Goal: Transaction & Acquisition: Purchase product/service

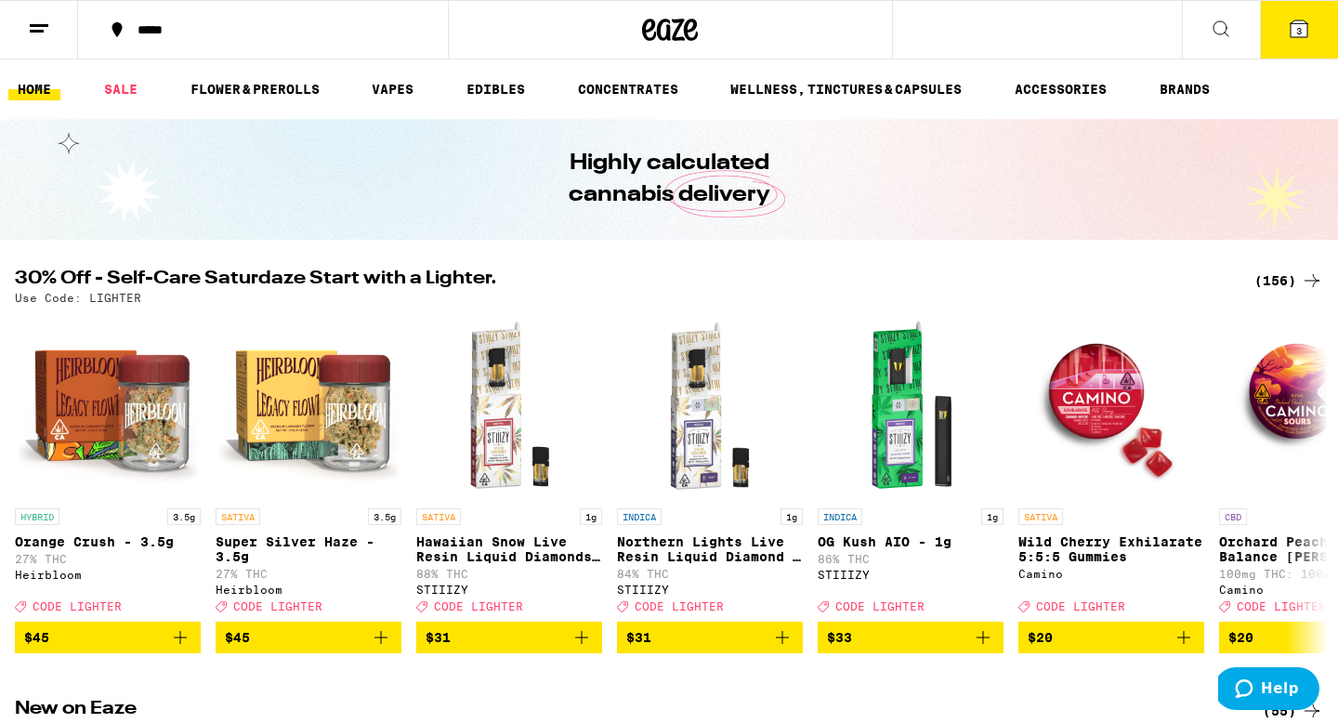
click at [1233, 35] on button at bounding box center [1220, 30] width 78 height 59
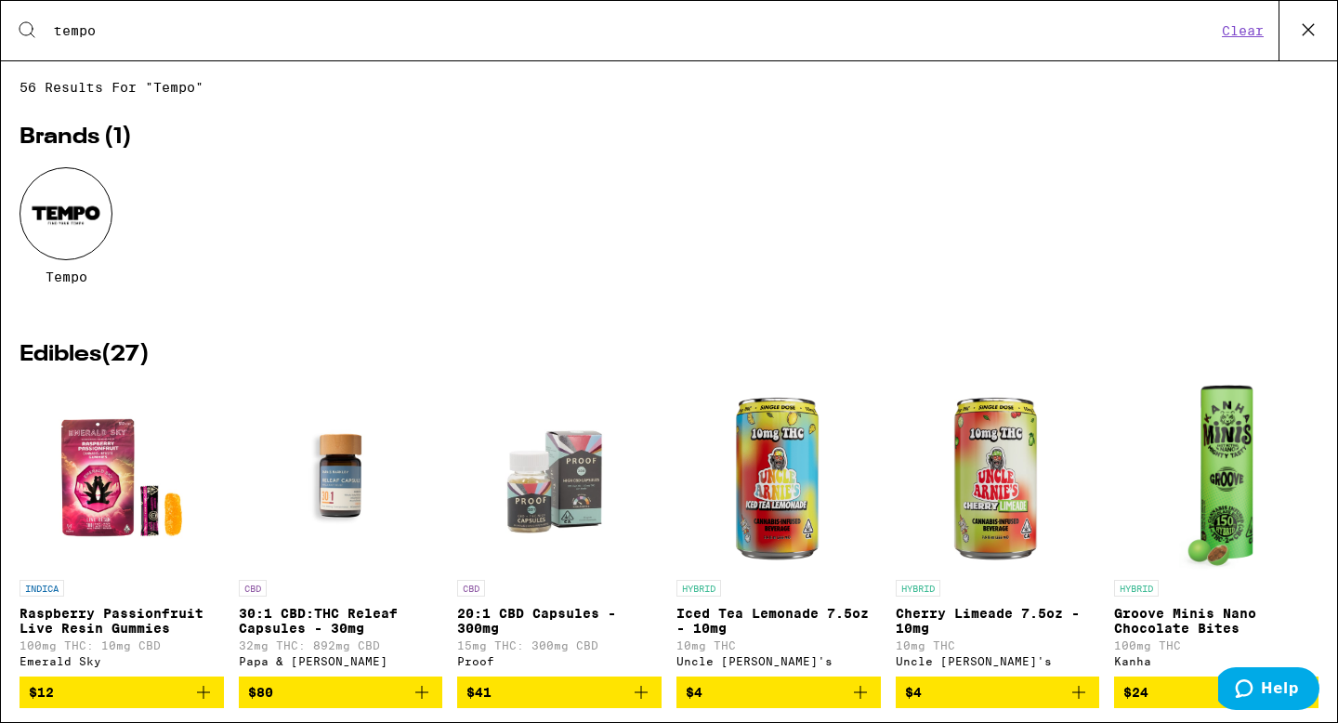
type input "tempo"
click at [55, 206] on div at bounding box center [66, 213] width 93 height 93
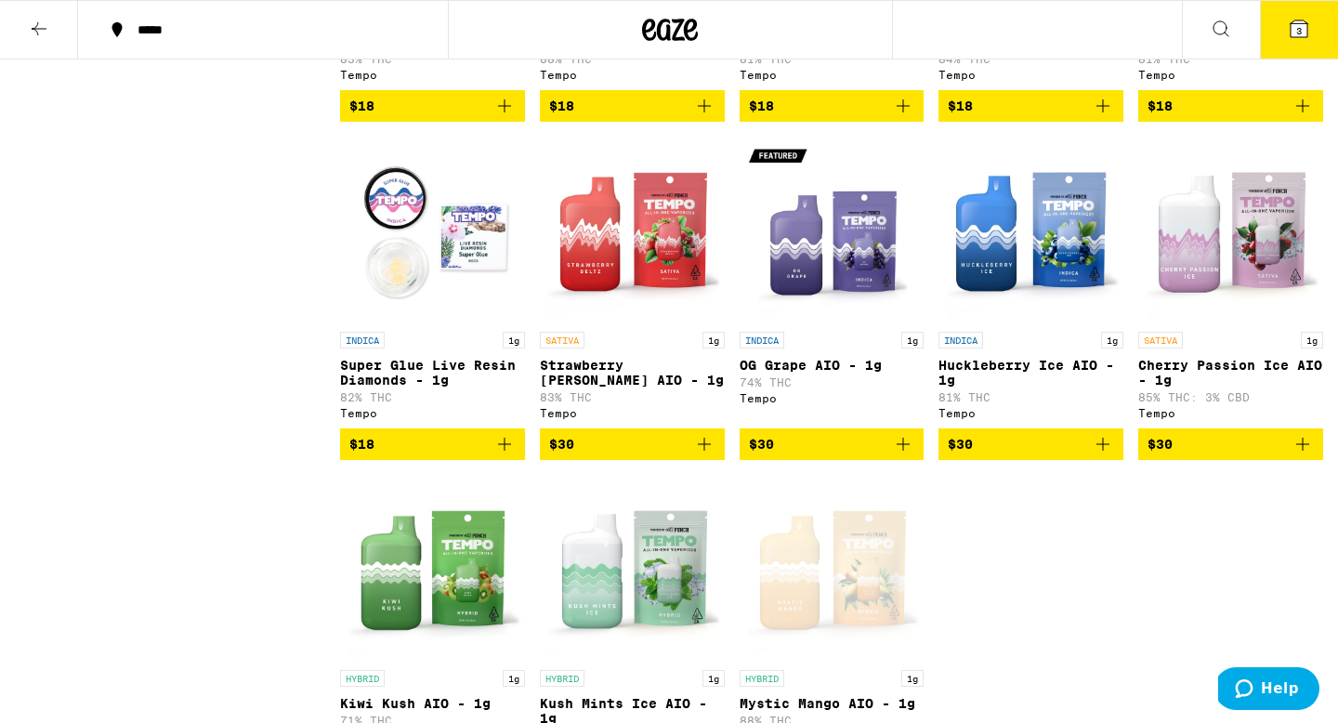
scroll to position [805, 0]
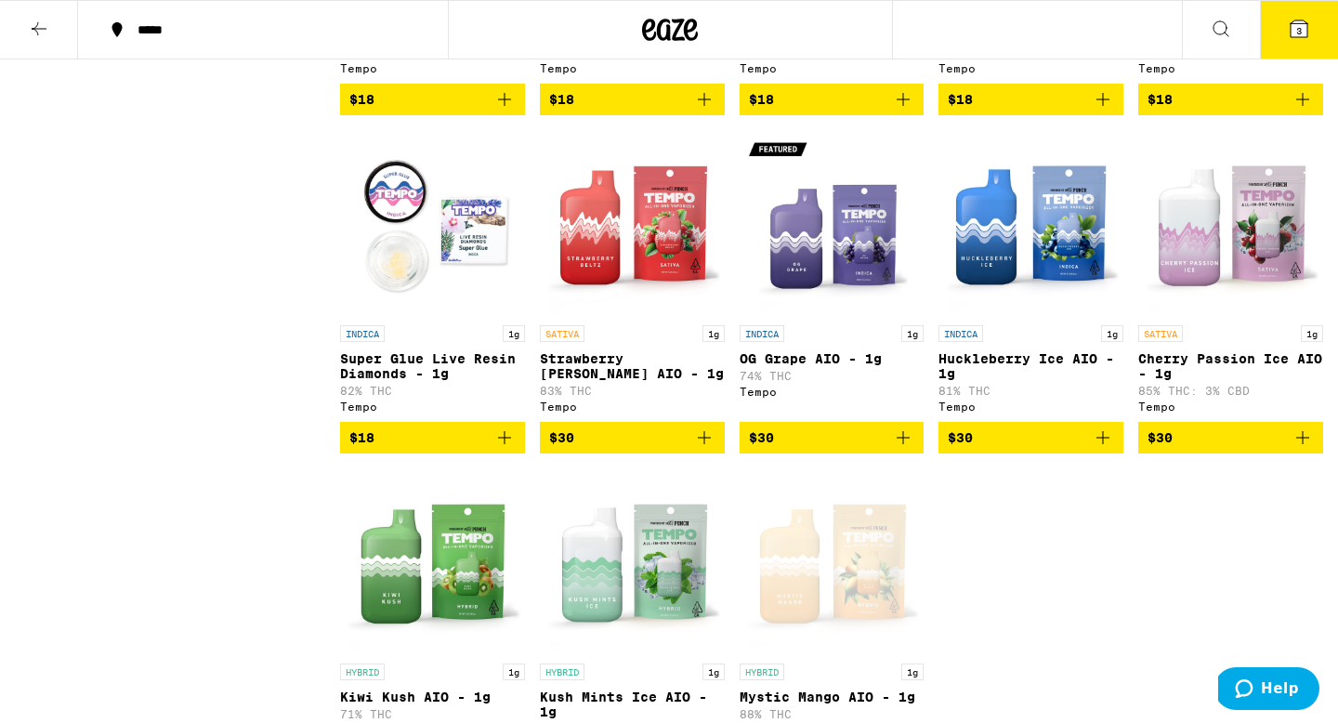
click at [1317, 20] on button "3" at bounding box center [1299, 30] width 78 height 58
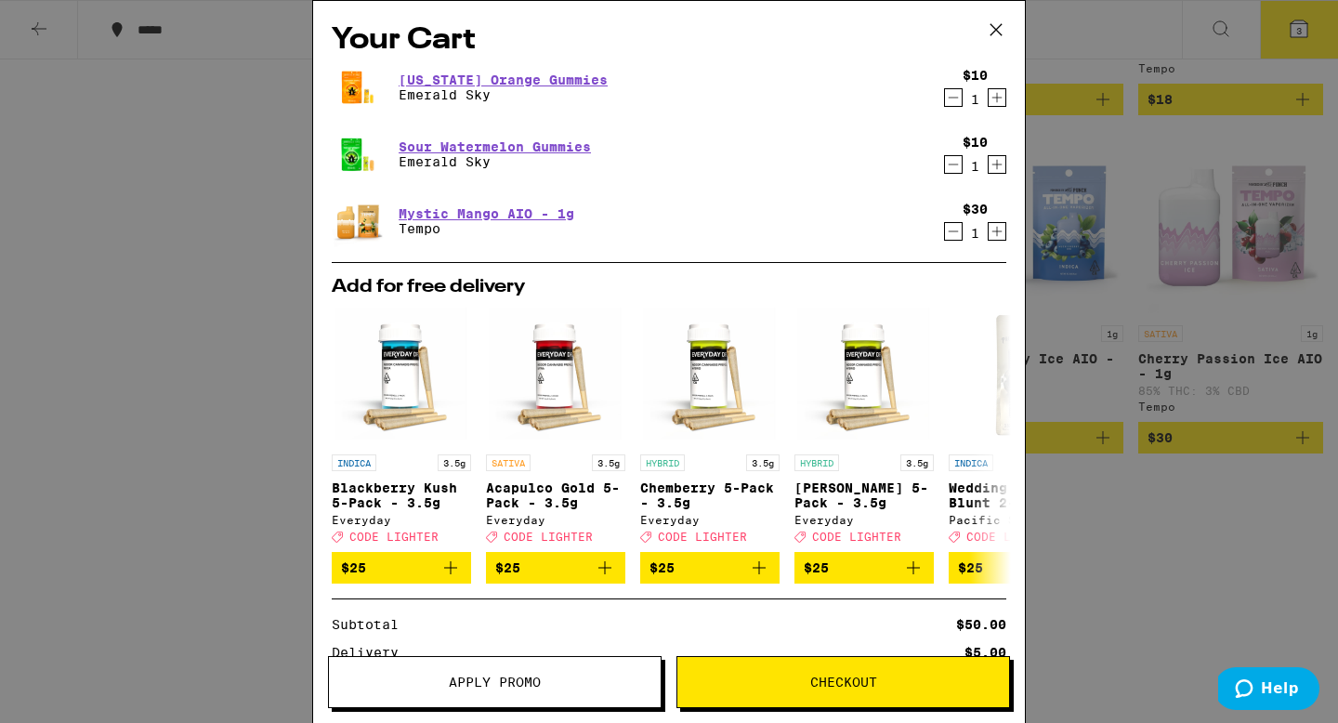
click at [952, 105] on icon "Decrement" at bounding box center [953, 97] width 17 height 22
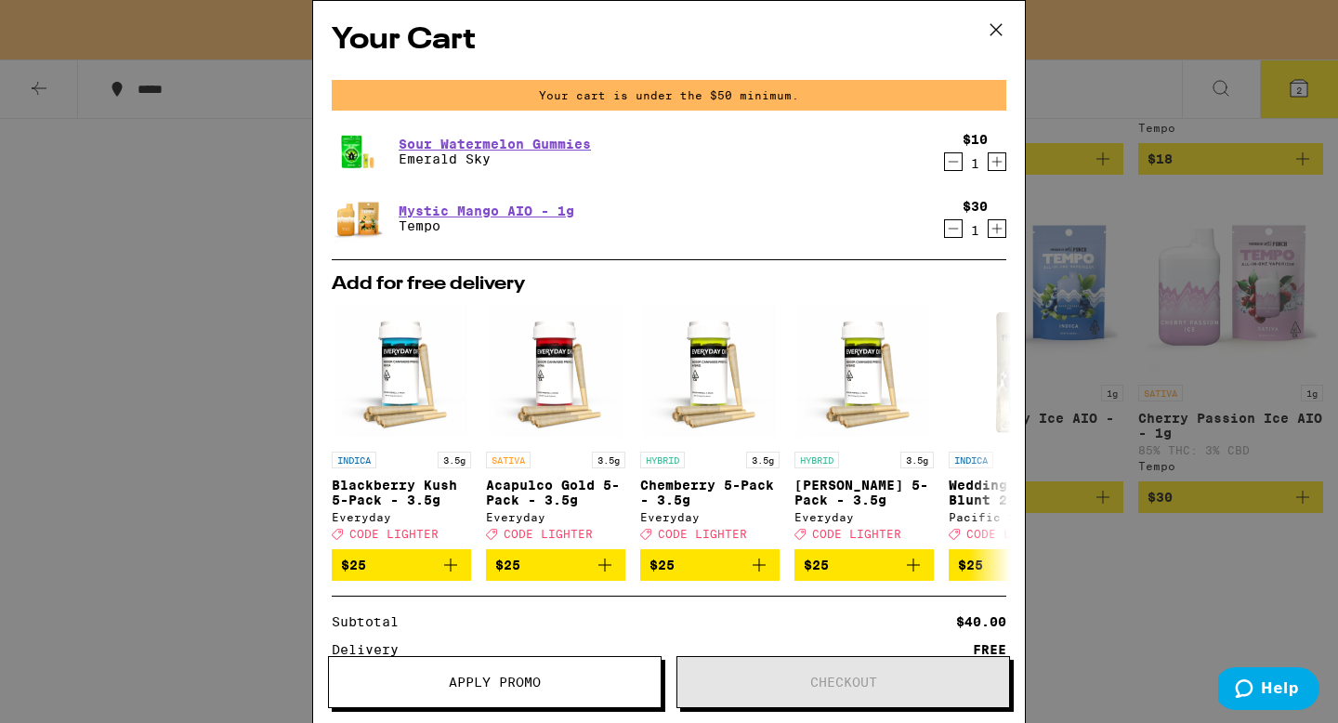
scroll to position [865, 0]
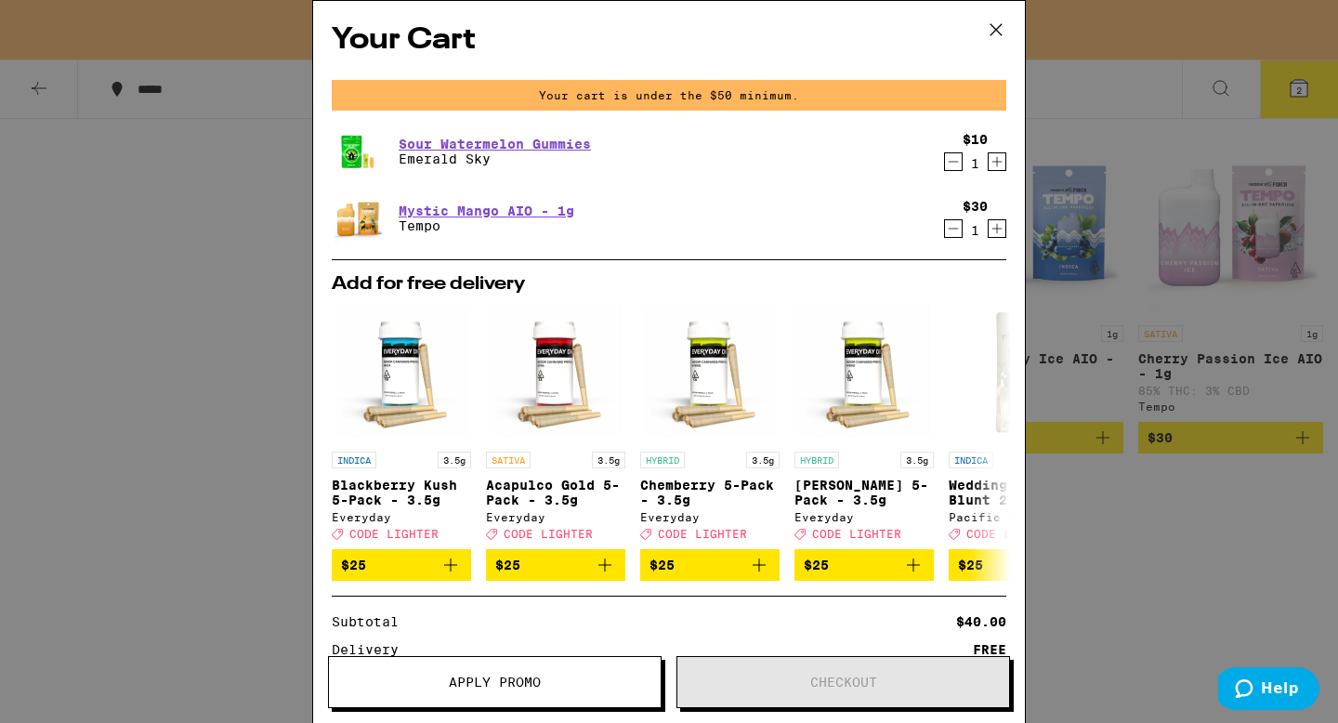
click at [954, 157] on icon "Decrement" at bounding box center [953, 161] width 17 height 22
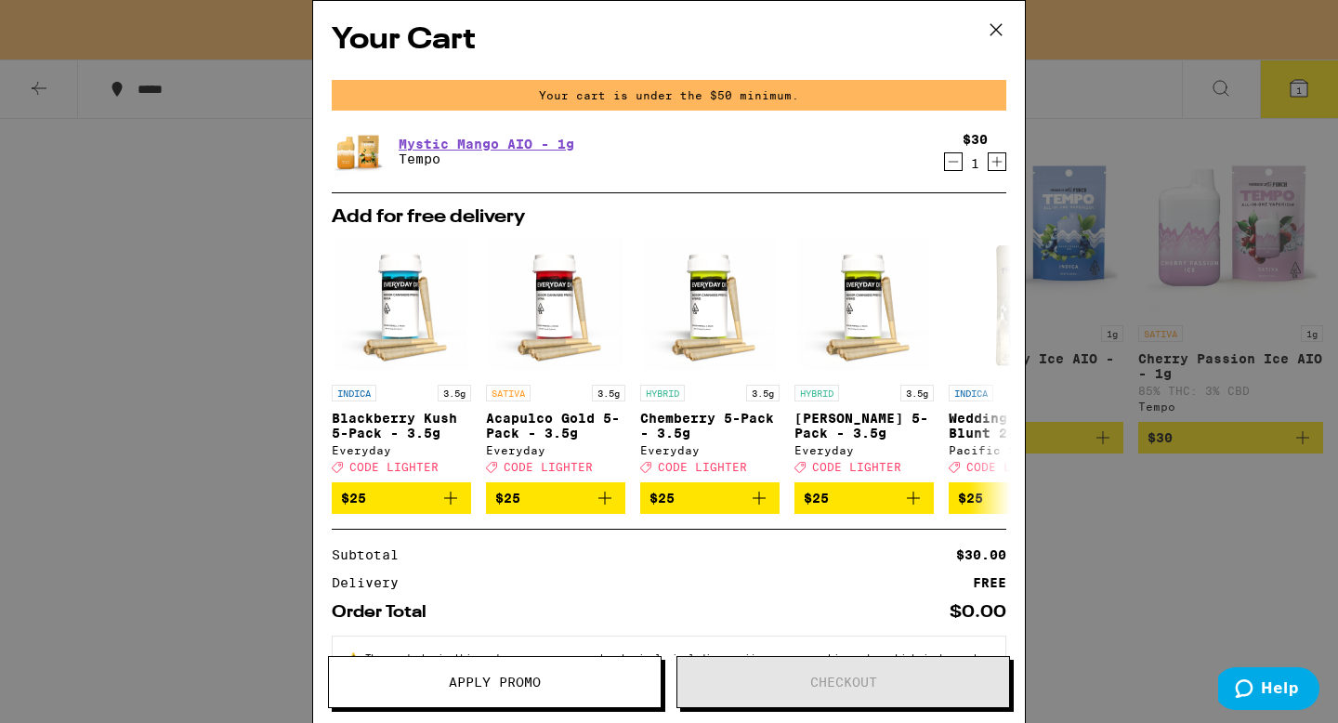
click at [946, 158] on icon "Decrement" at bounding box center [953, 161] width 17 height 22
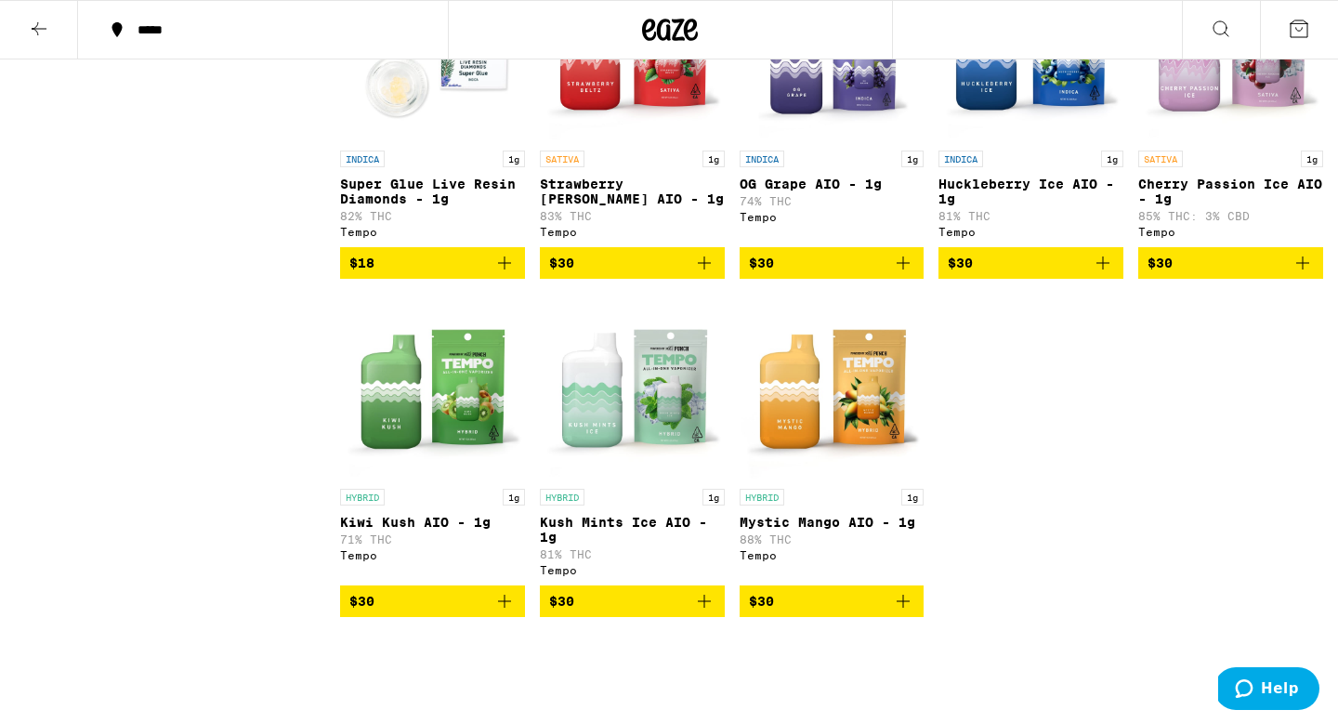
scroll to position [982, 0]
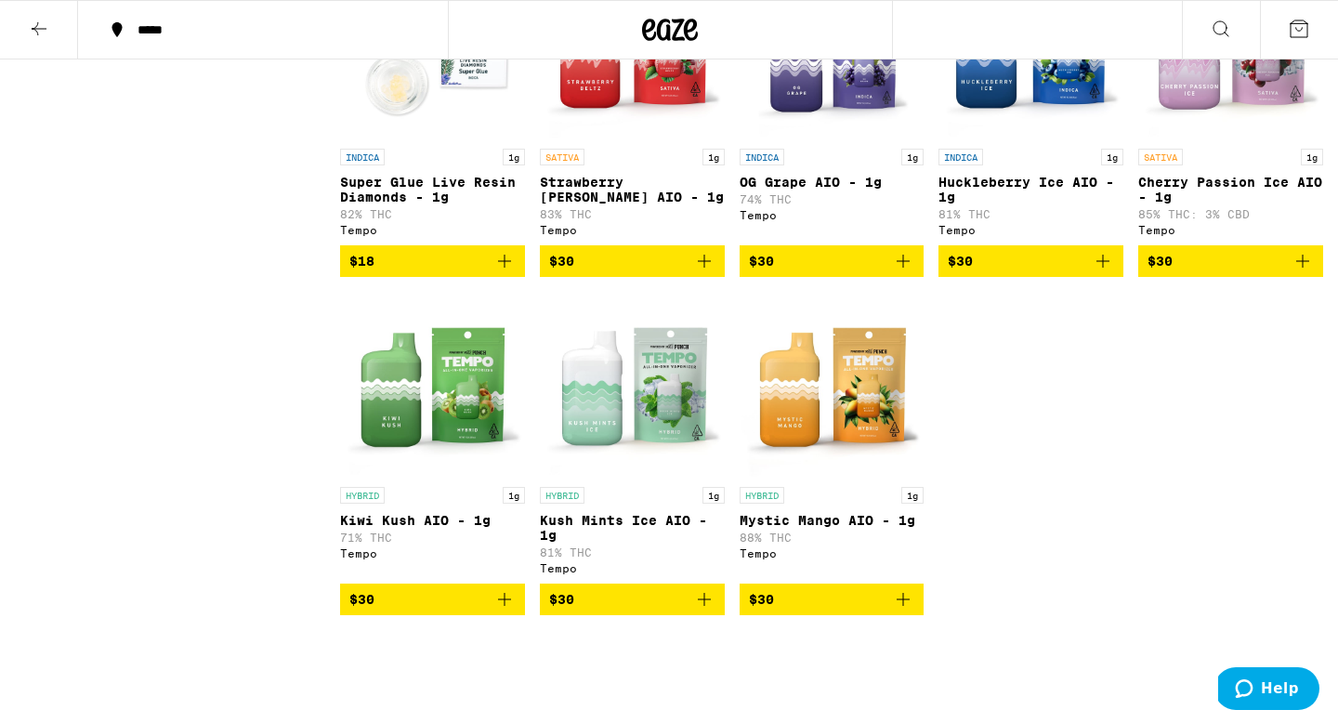
click at [912, 610] on icon "Add to bag" at bounding box center [903, 599] width 22 height 22
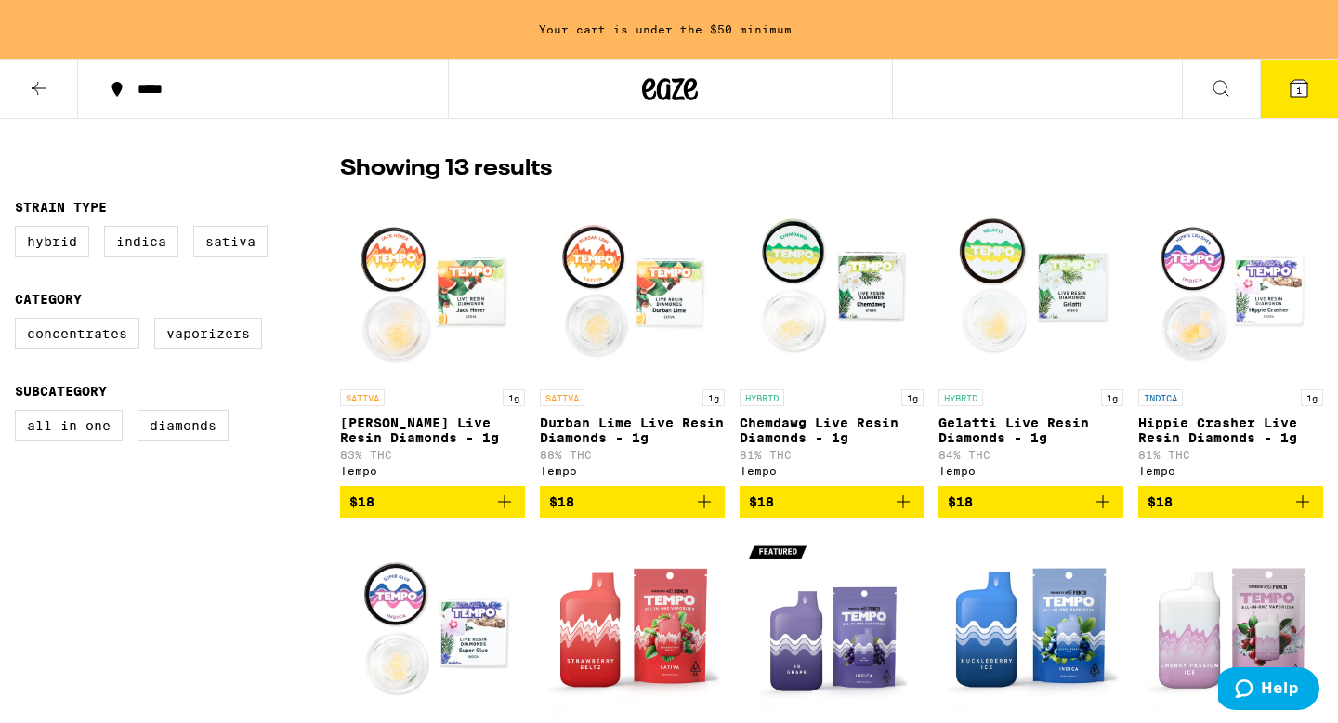
scroll to position [0, 0]
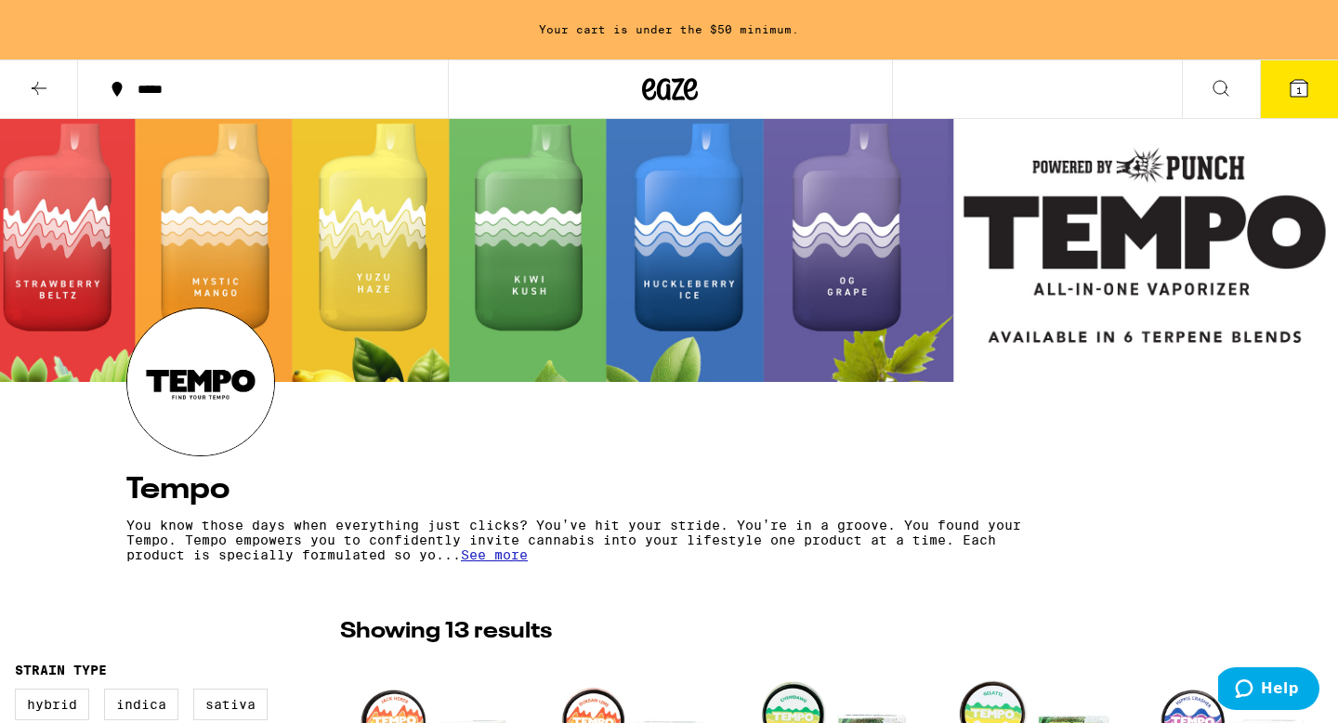
click at [1208, 90] on button at bounding box center [1220, 89] width 78 height 59
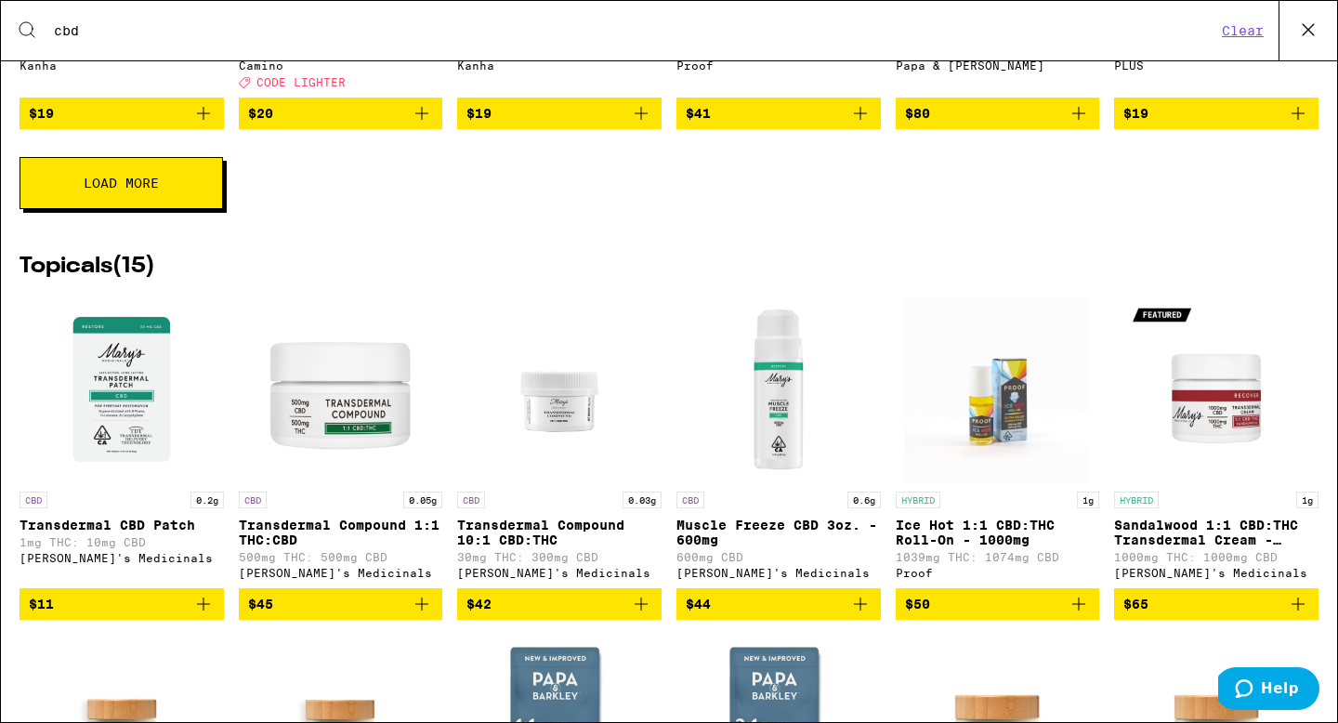
scroll to position [1055, 0]
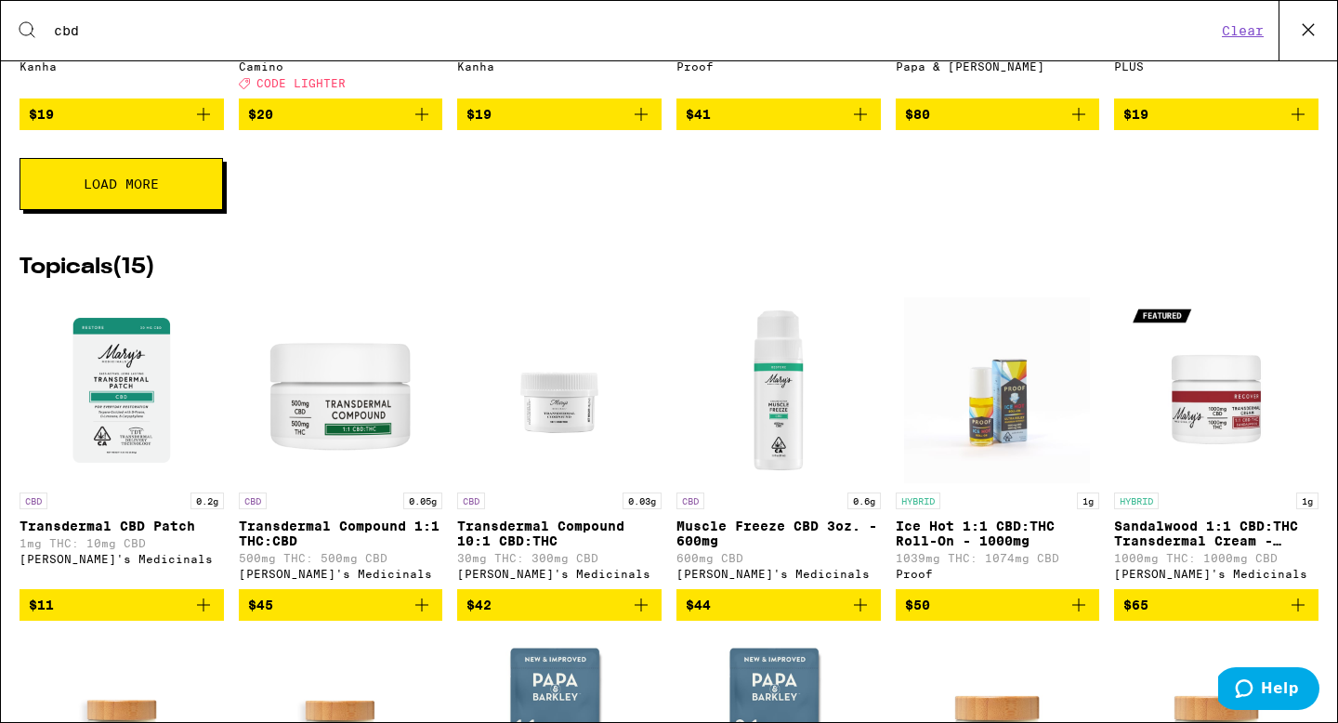
type input "cbd"
click at [1238, 32] on button "Clear" at bounding box center [1242, 30] width 53 height 17
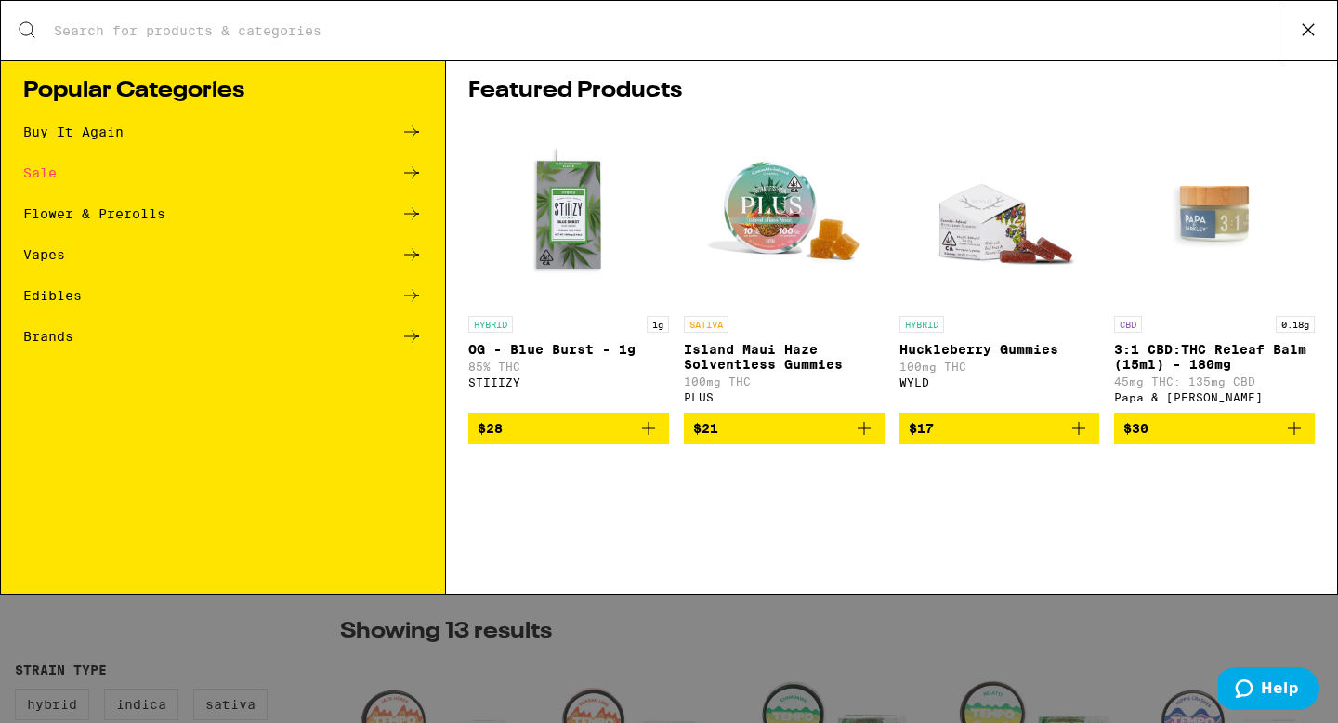
click at [601, 39] on input "Search for Products" at bounding box center [665, 30] width 1225 height 17
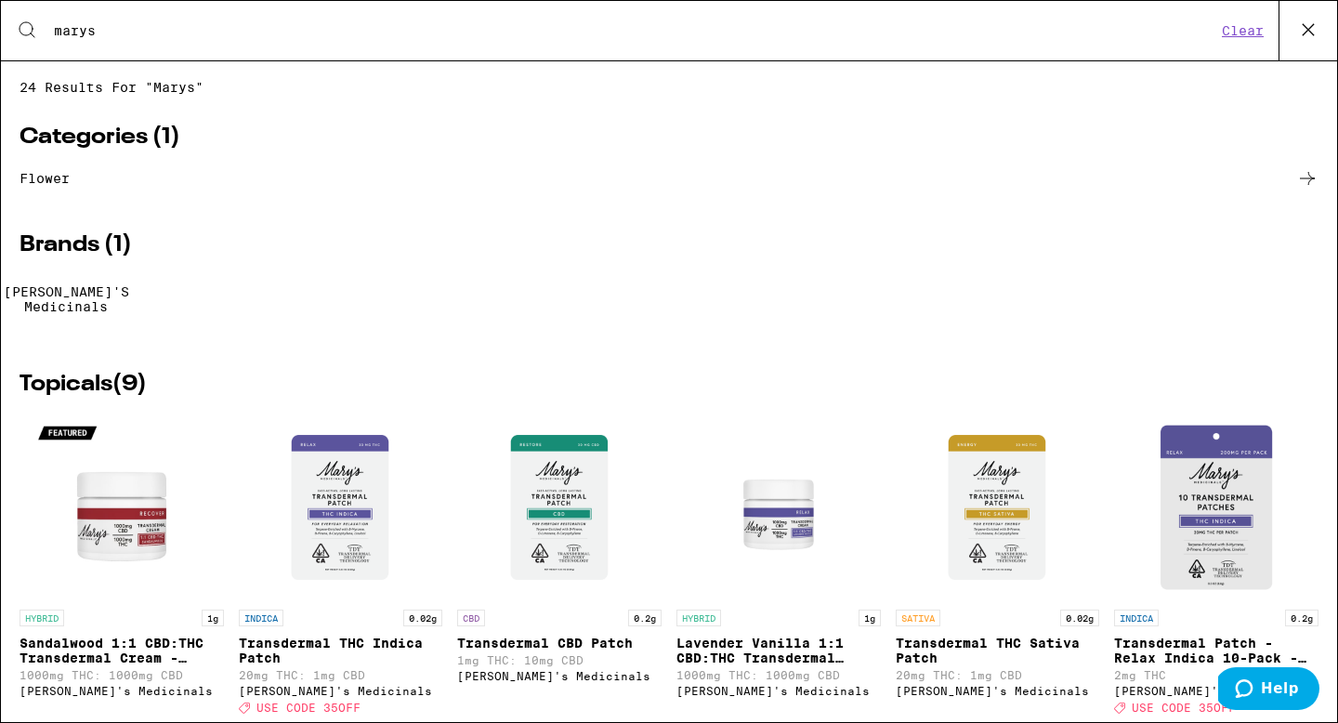
type input "marys"
click at [66, 275] on div at bounding box center [66, 275] width 0 height 0
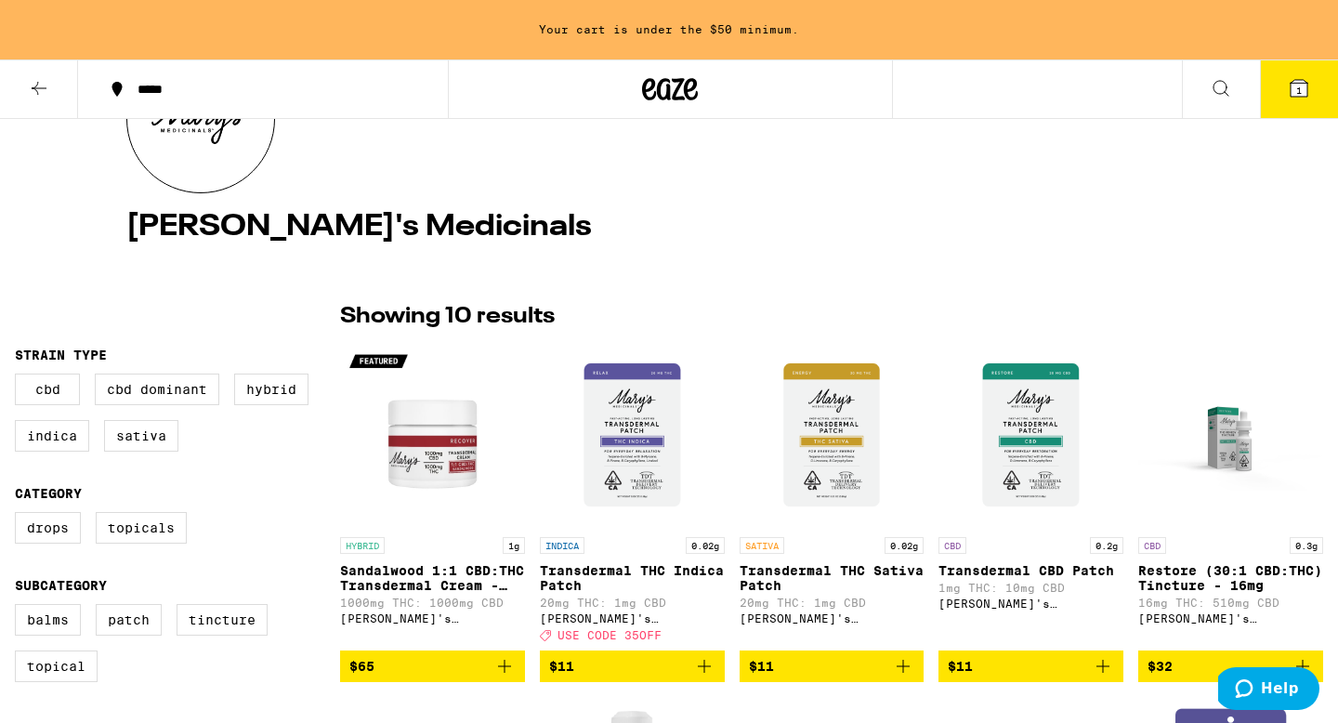
click at [34, 94] on icon at bounding box center [39, 88] width 22 height 22
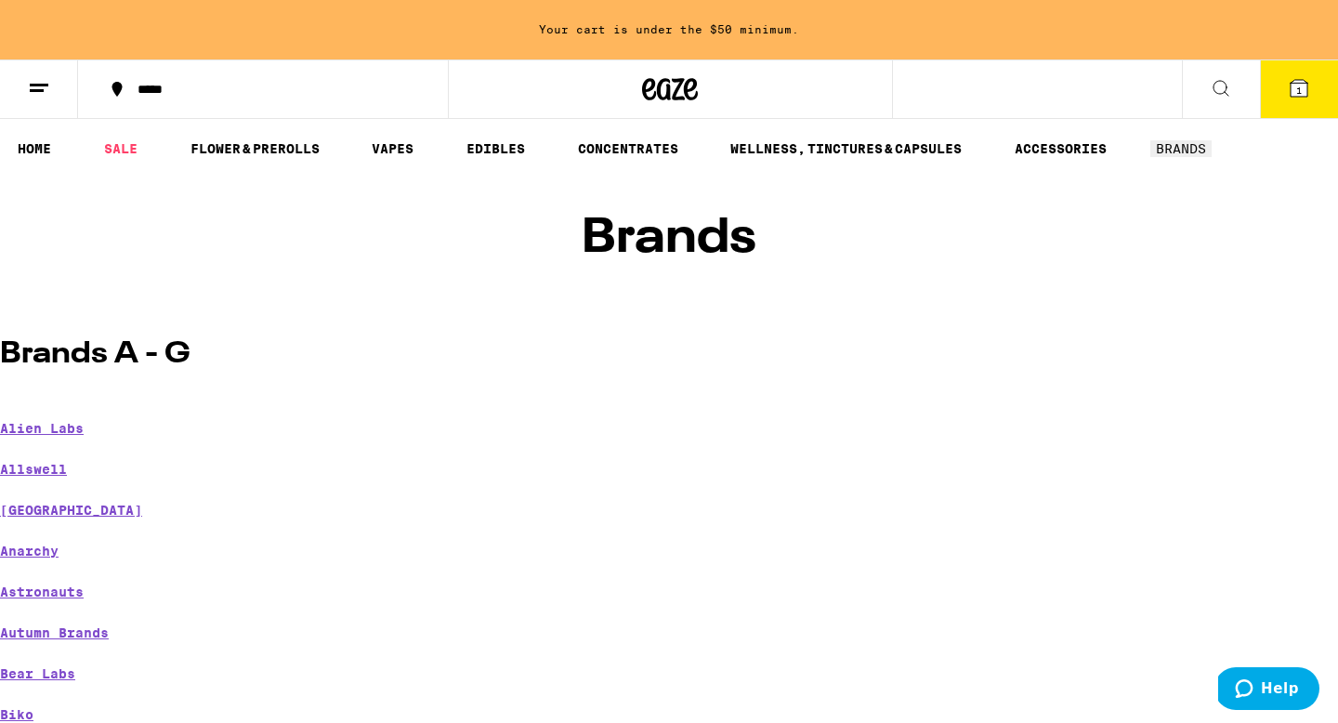
click at [38, 80] on icon at bounding box center [39, 88] width 22 height 22
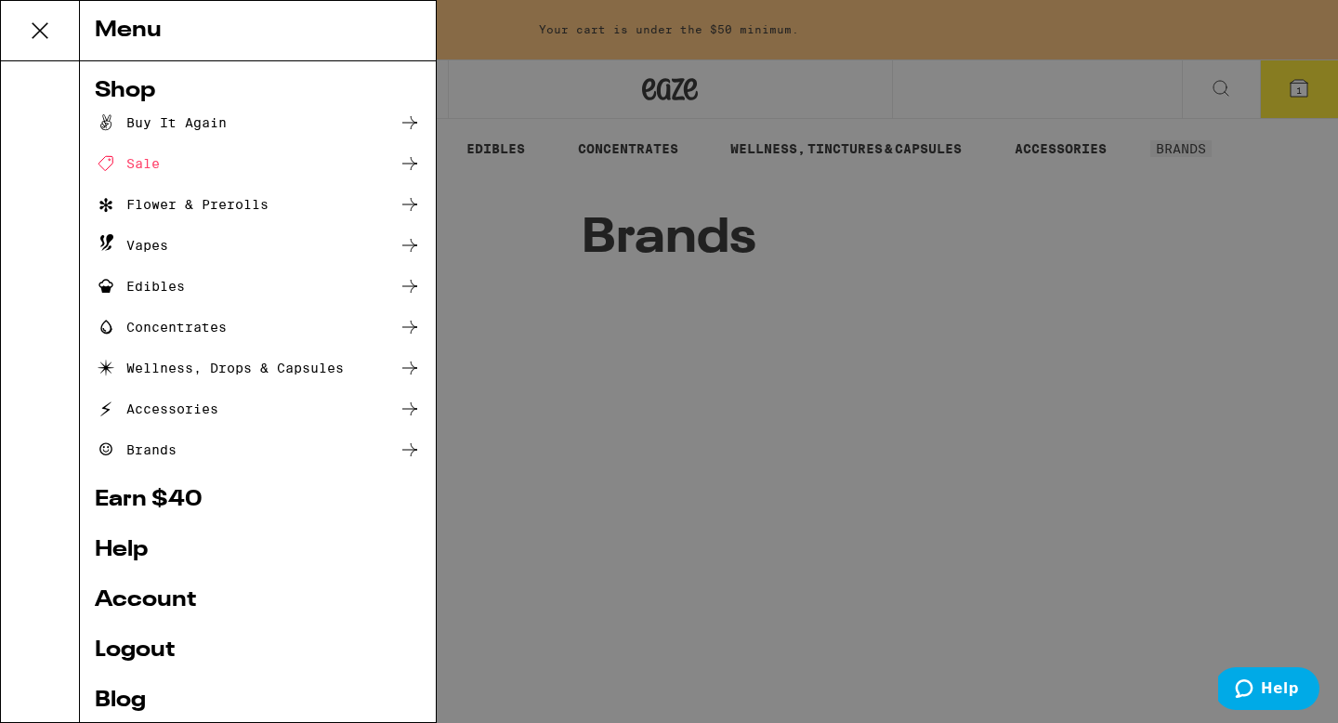
scroll to position [81, 0]
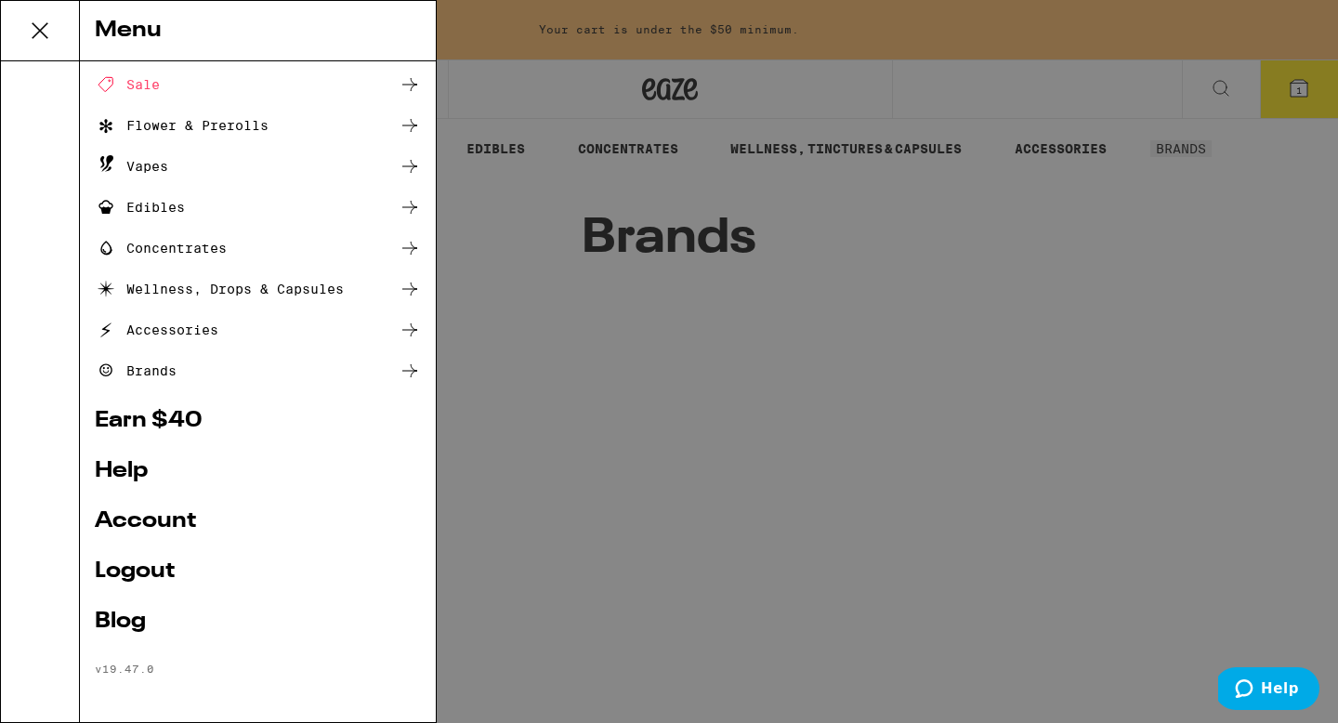
click at [143, 510] on link "Account" at bounding box center [258, 521] width 326 height 22
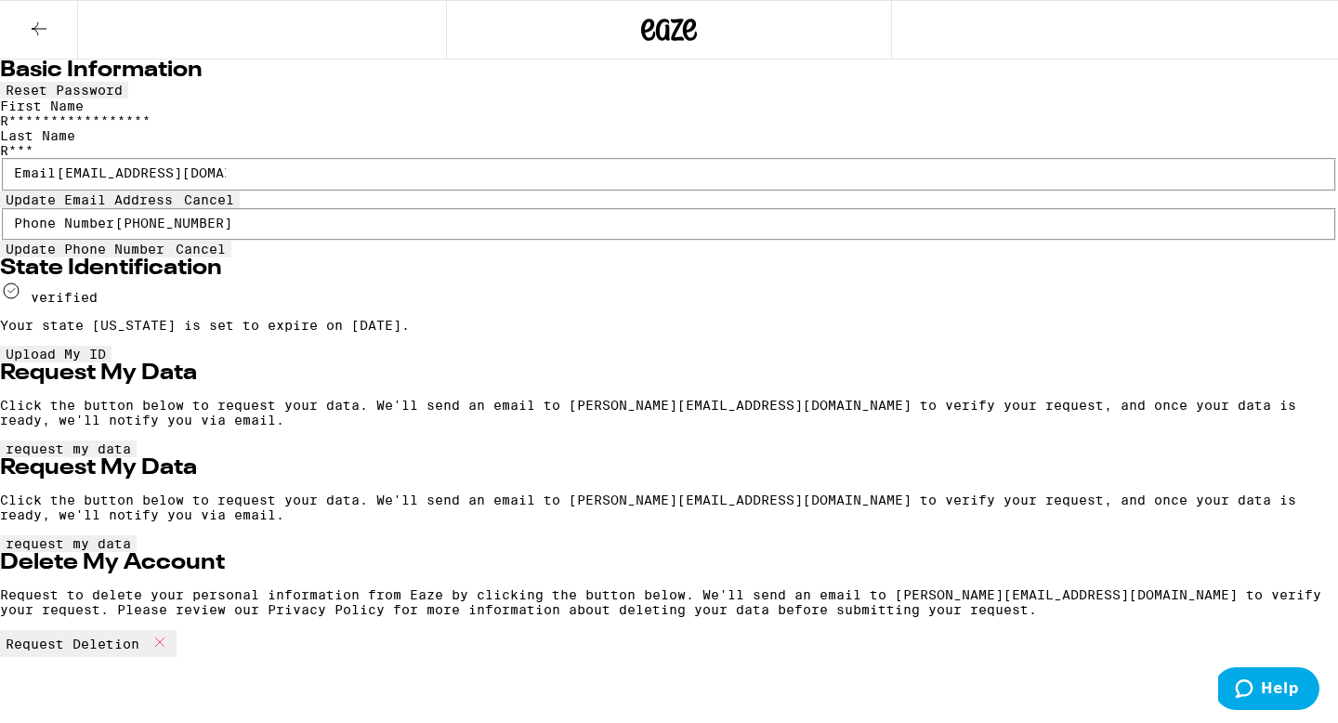
click at [35, 30] on icon at bounding box center [39, 29] width 22 height 22
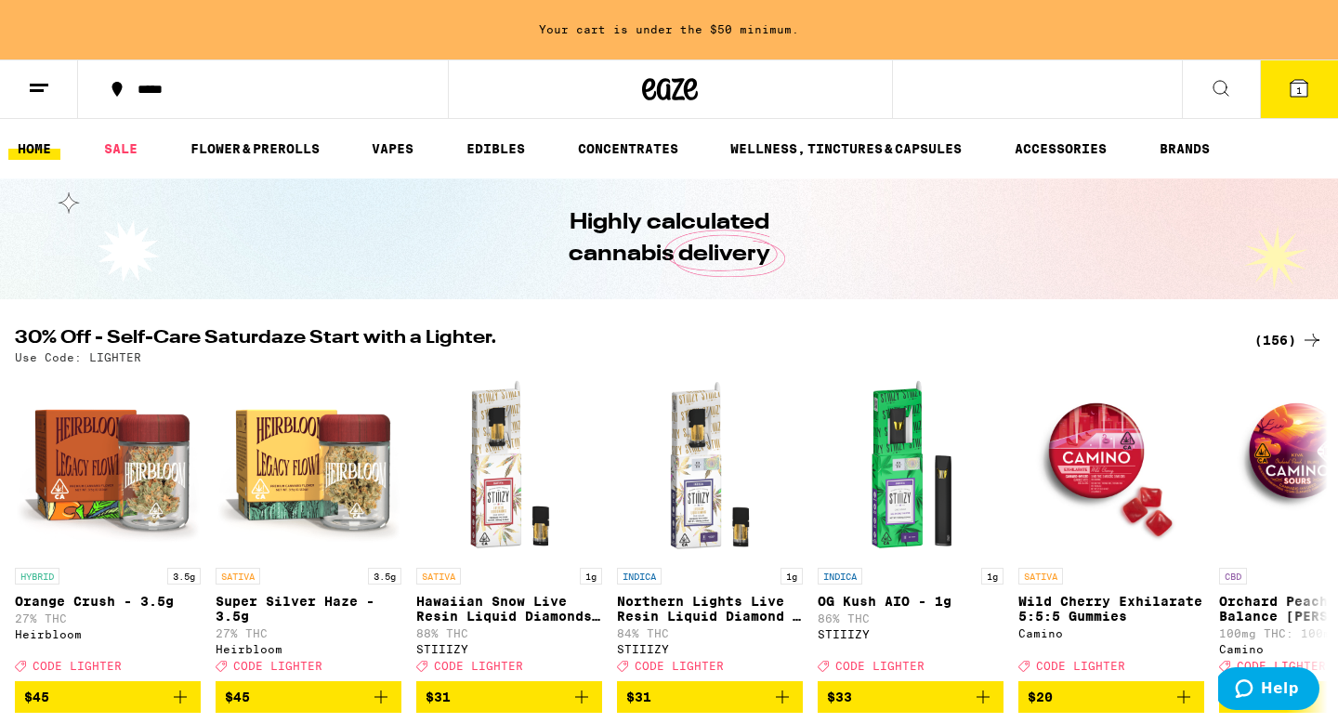
click at [46, 100] on button at bounding box center [39, 89] width 78 height 59
click at [1207, 88] on button at bounding box center [1220, 89] width 78 height 59
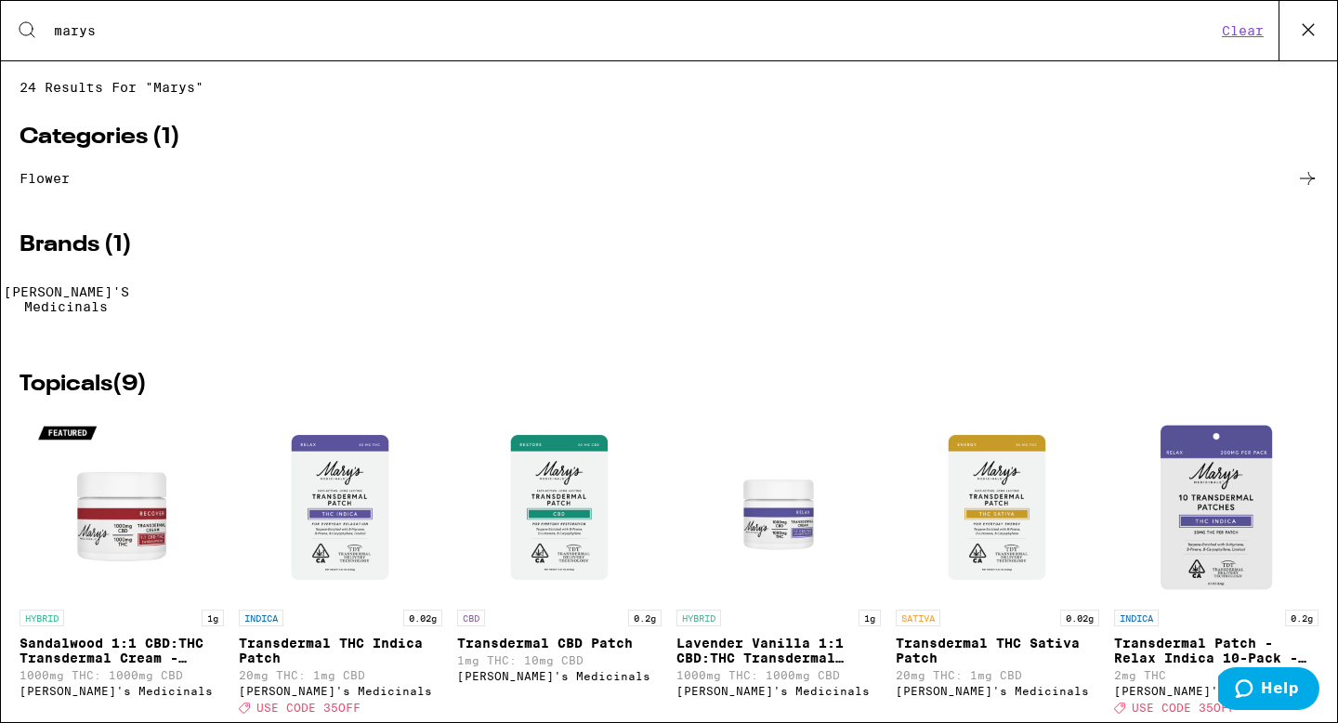
type input "marys"
click at [66, 275] on div at bounding box center [66, 275] width 0 height 0
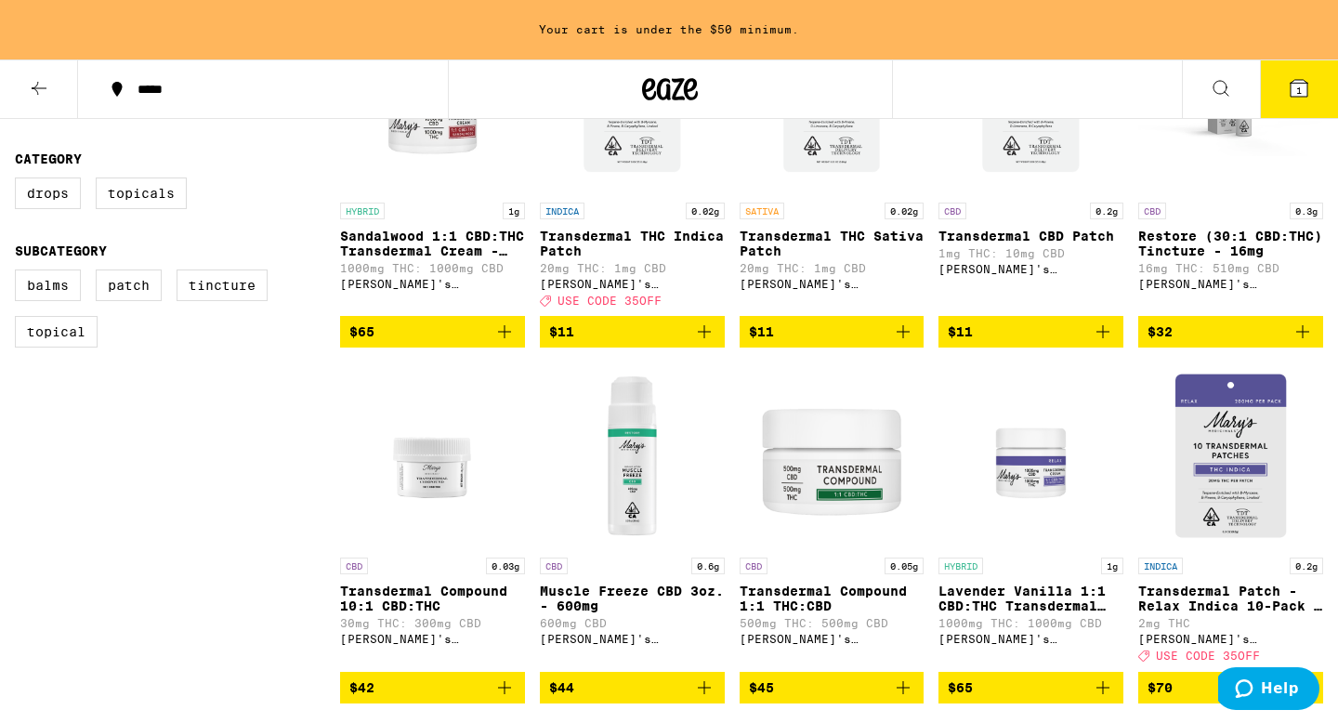
scroll to position [285, 0]
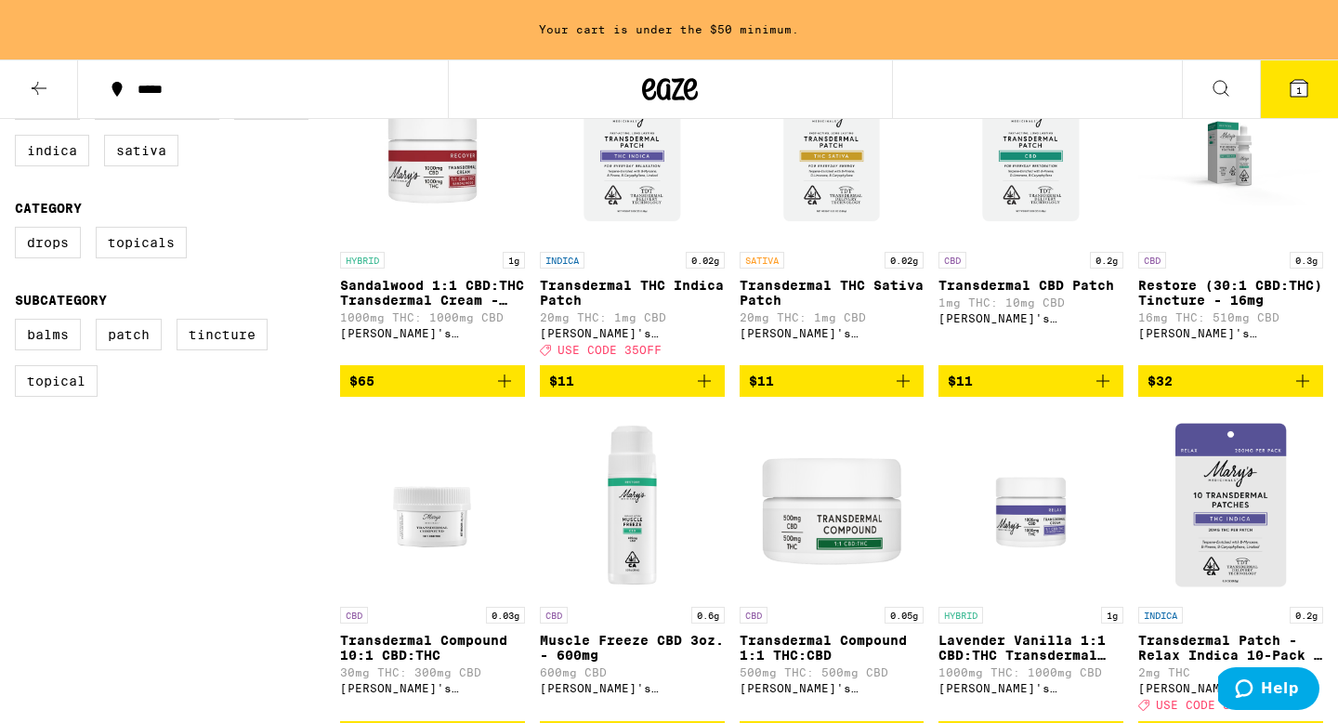
click at [1030, 242] on img "Open page for Transdermal CBD Patch from Mary's Medicinals" at bounding box center [1030, 150] width 185 height 186
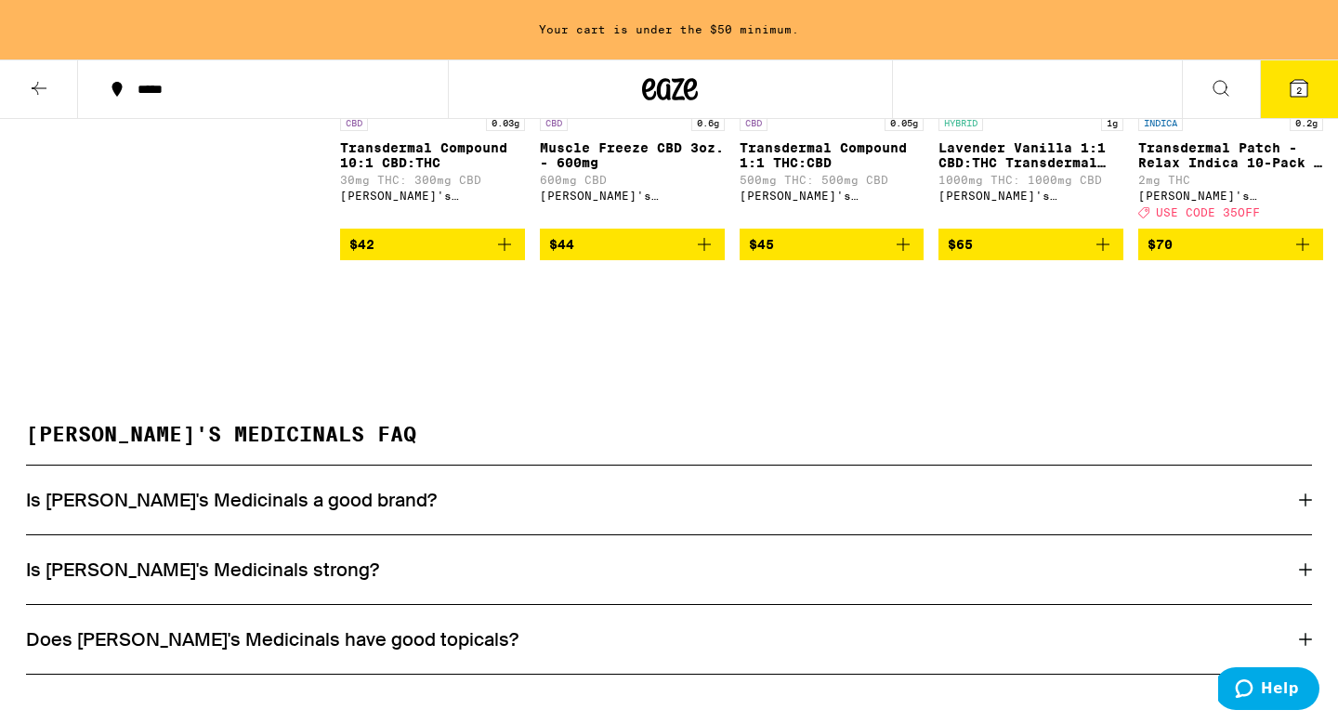
scroll to position [785, 0]
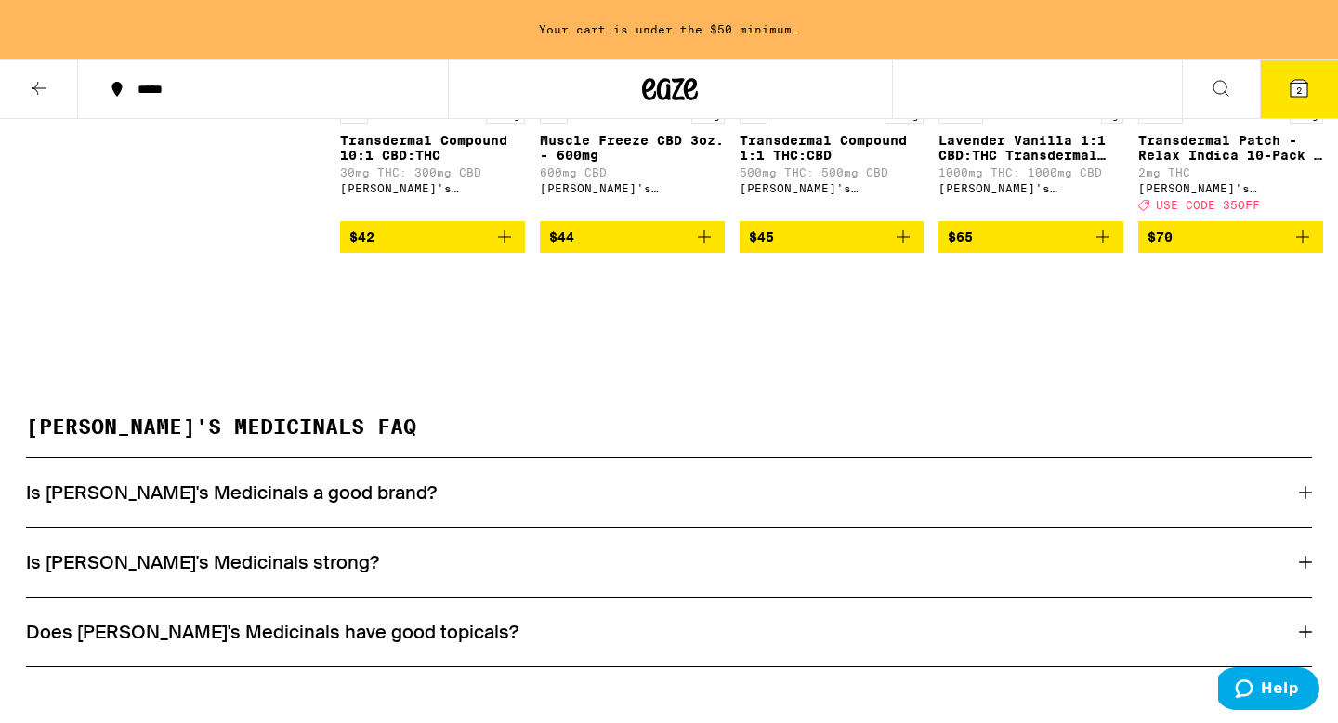
click at [1232, 91] on button at bounding box center [1220, 89] width 78 height 59
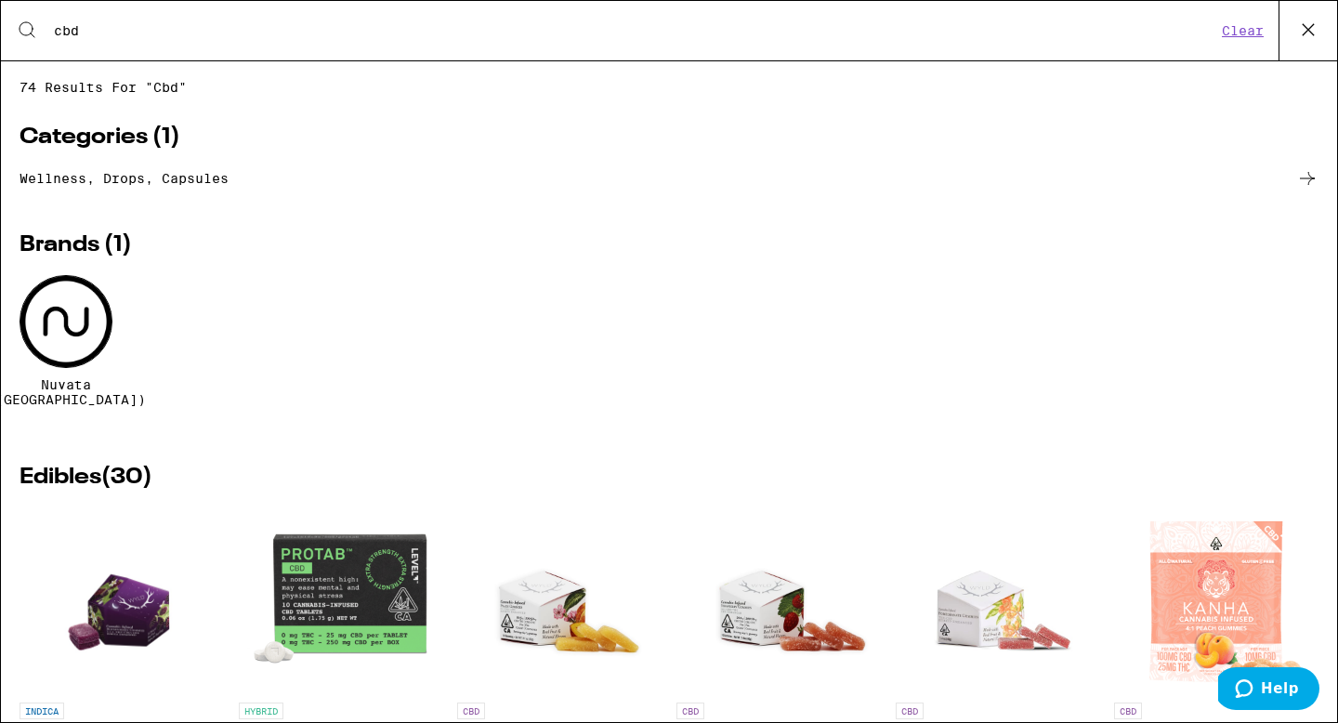
type input "cbd"
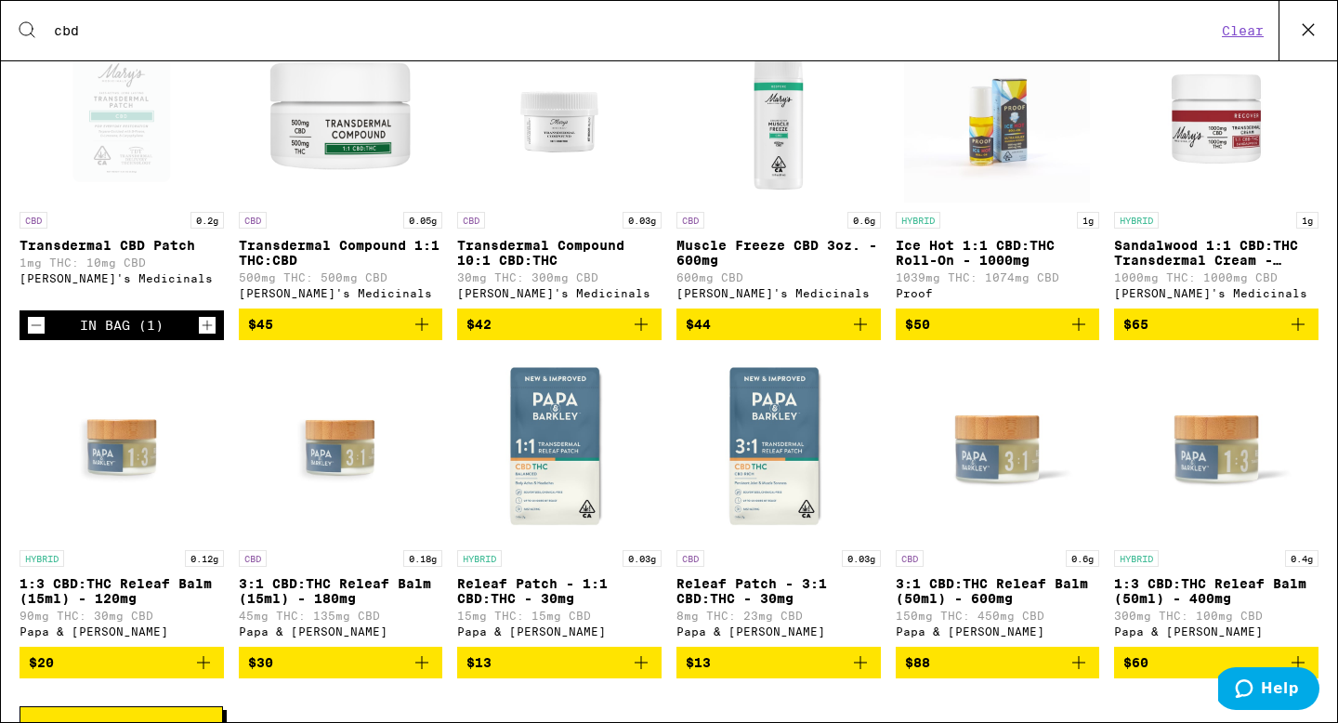
scroll to position [1385, 0]
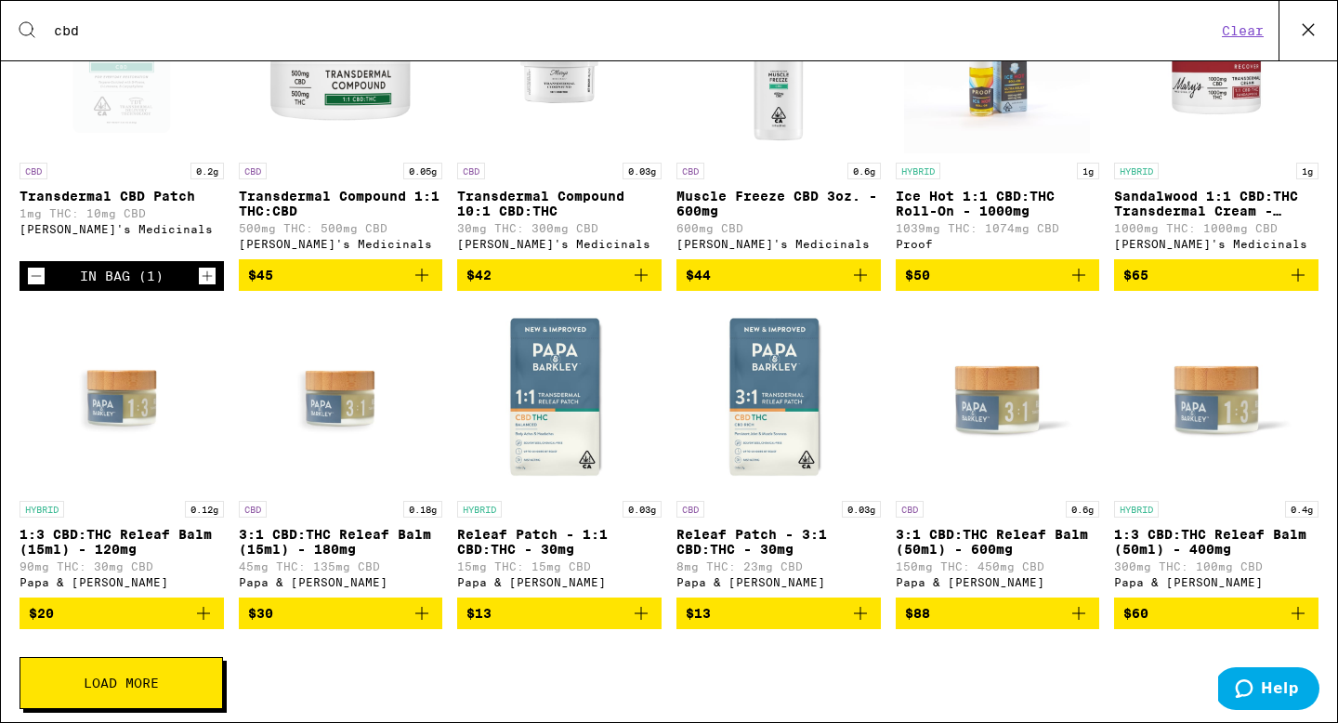
click at [744, 624] on span "$13" at bounding box center [778, 613] width 186 height 22
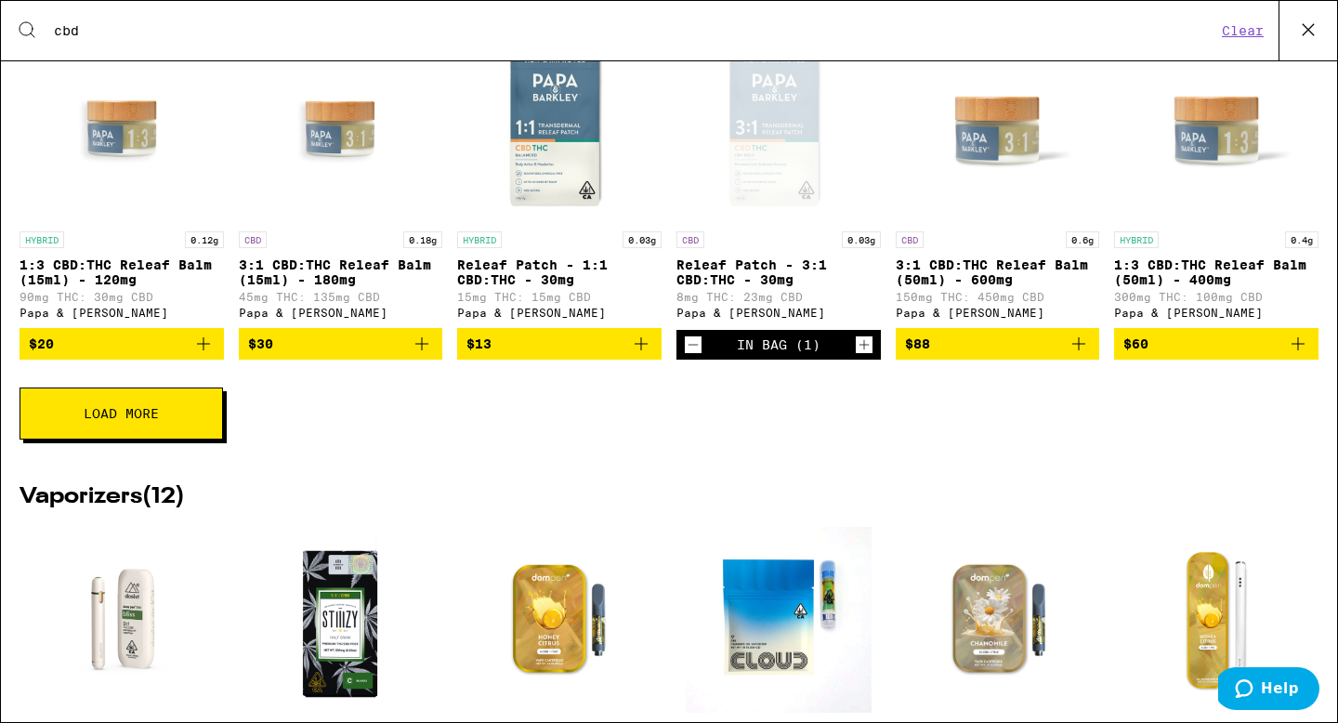
scroll to position [1663, 0]
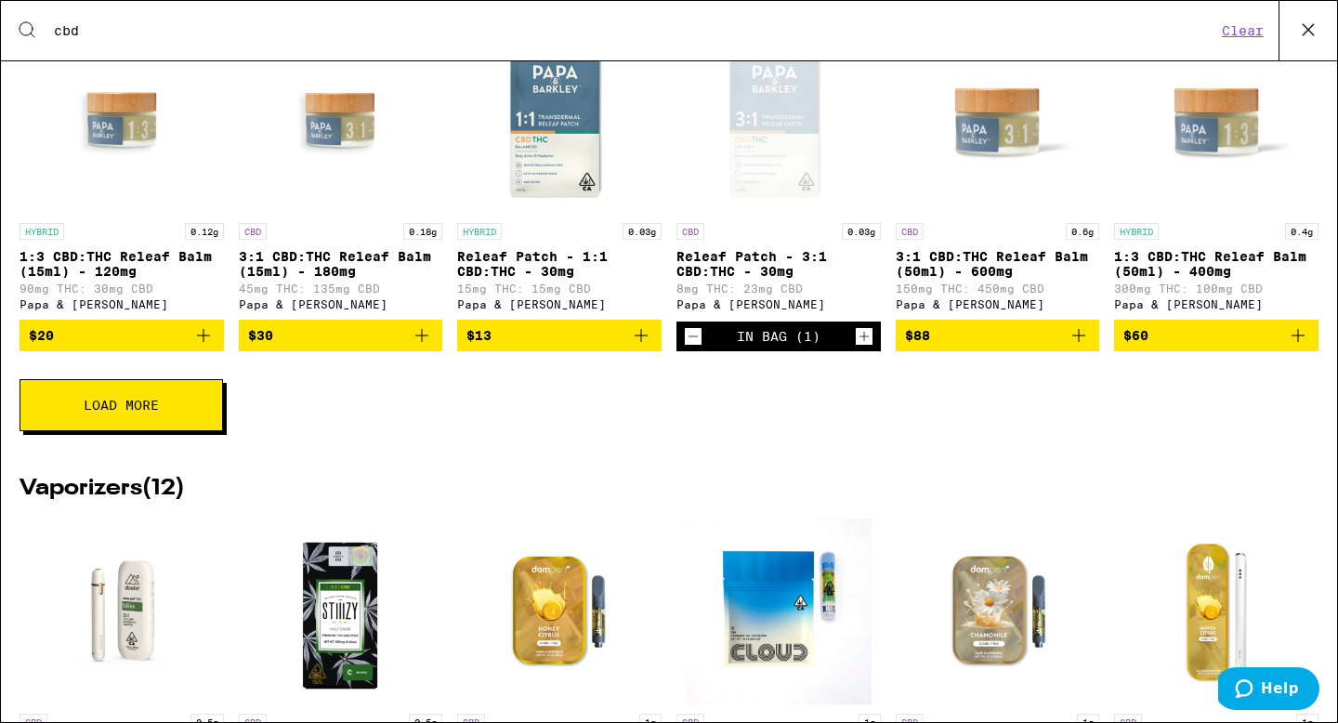
click at [113, 423] on button "Load More" at bounding box center [121, 405] width 203 height 52
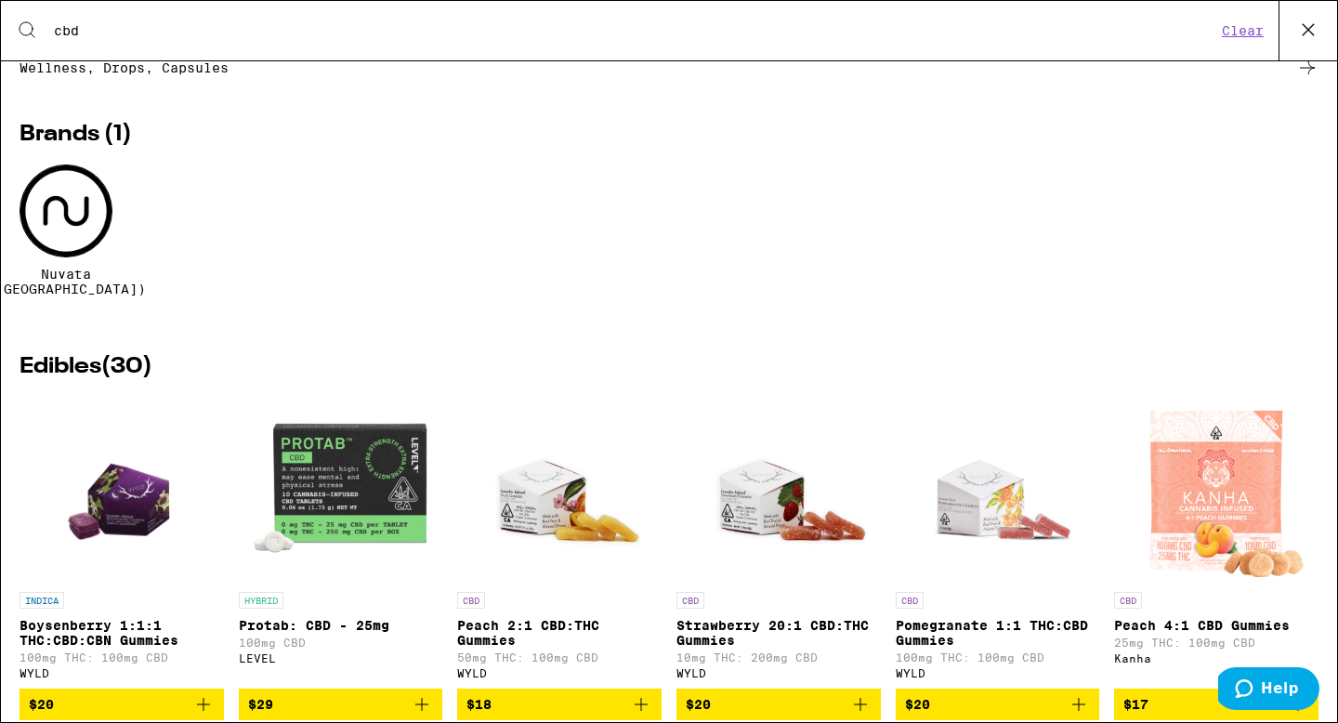
scroll to position [0, 0]
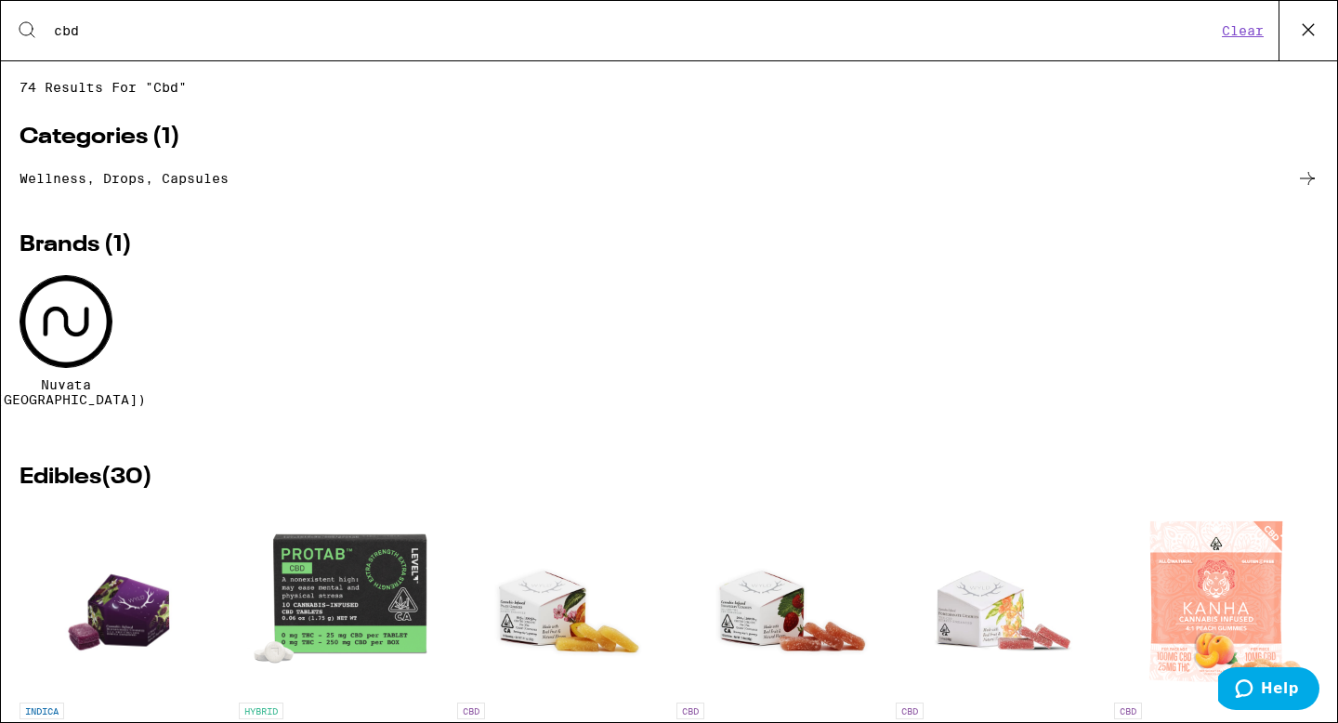
click at [1305, 32] on icon at bounding box center [1307, 29] width 11 height 11
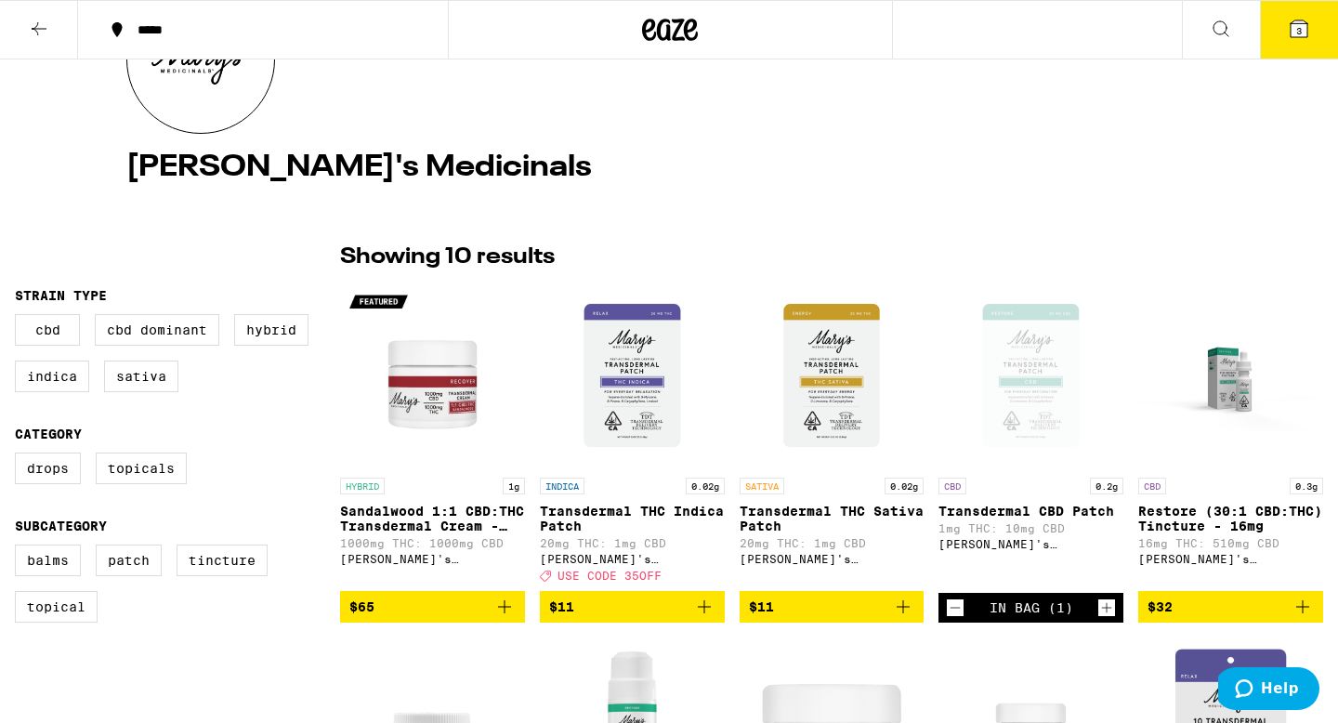
click at [1296, 28] on span "3" at bounding box center [1299, 30] width 6 height 11
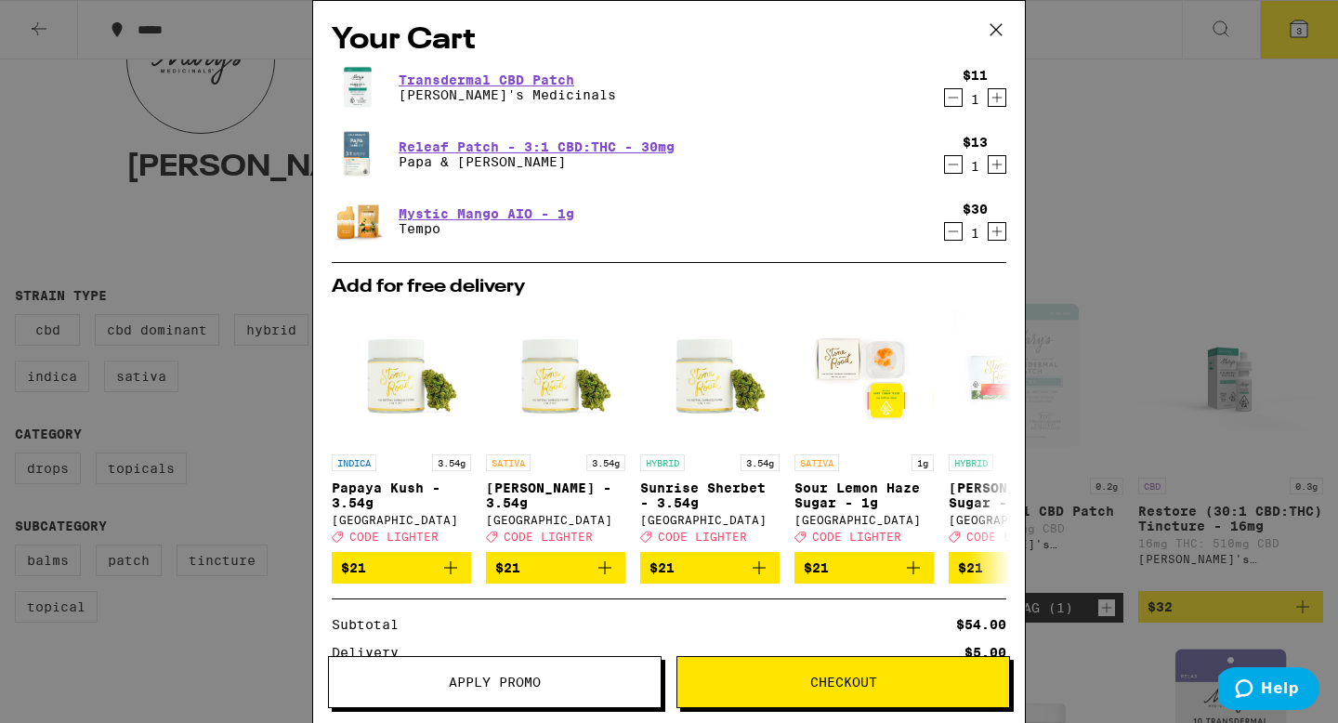
click at [783, 685] on span "Checkout" at bounding box center [843, 681] width 332 height 13
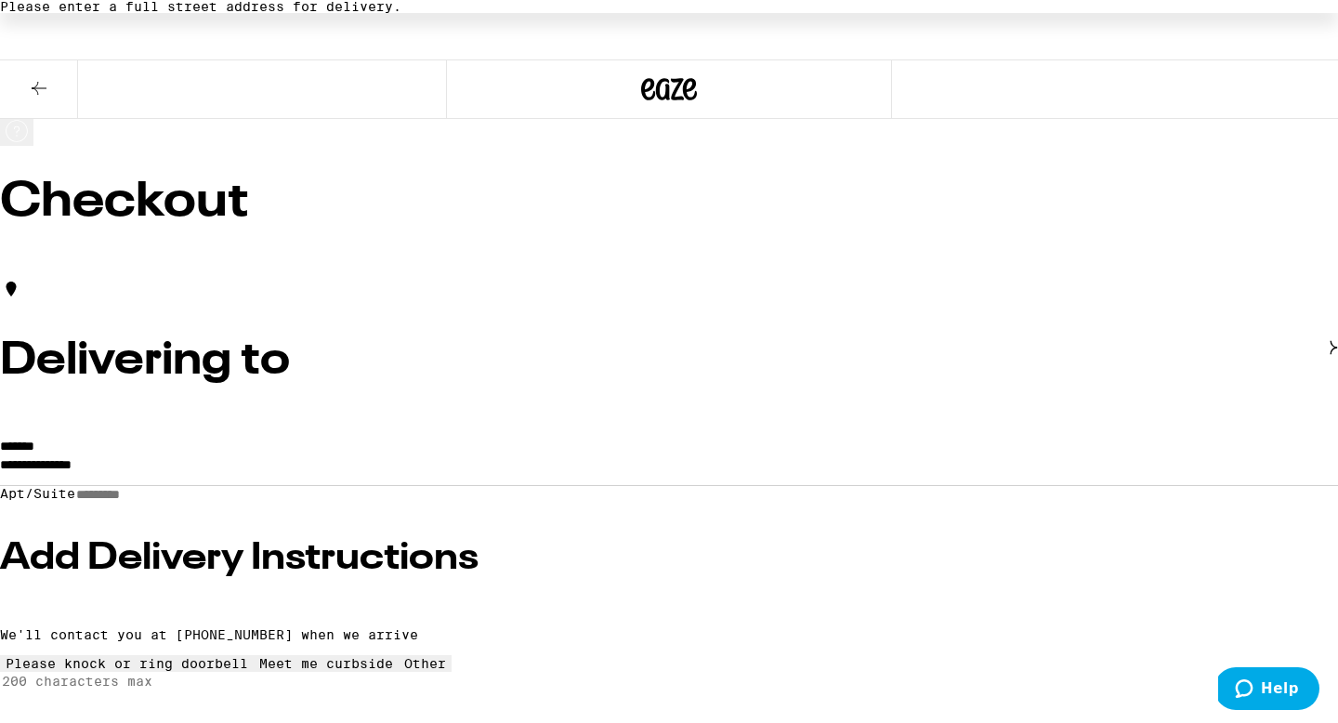
click at [190, 487] on input "Apt/Suite" at bounding box center [141, 495] width 132 height 16
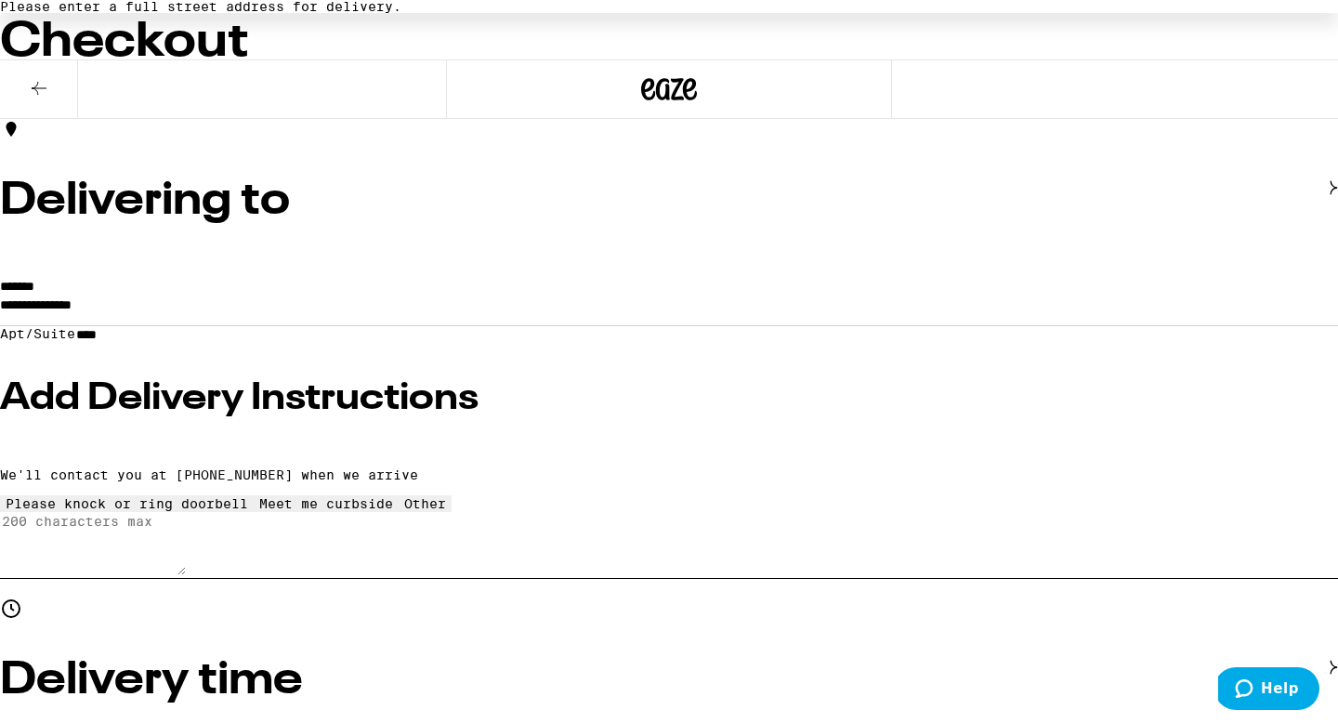
scroll to position [162, 0]
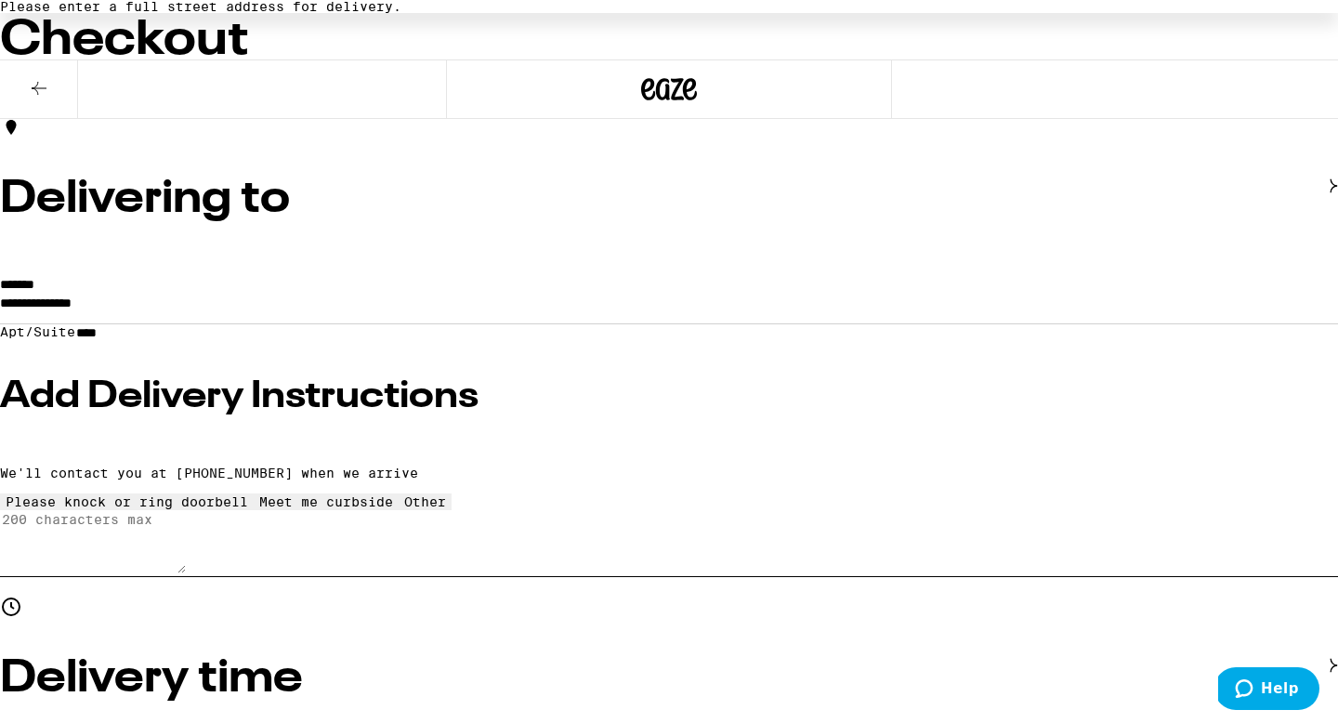
type input "****"
click at [228, 398] on h3 "Add Delivery Instructions" at bounding box center [669, 396] width 1338 height 37
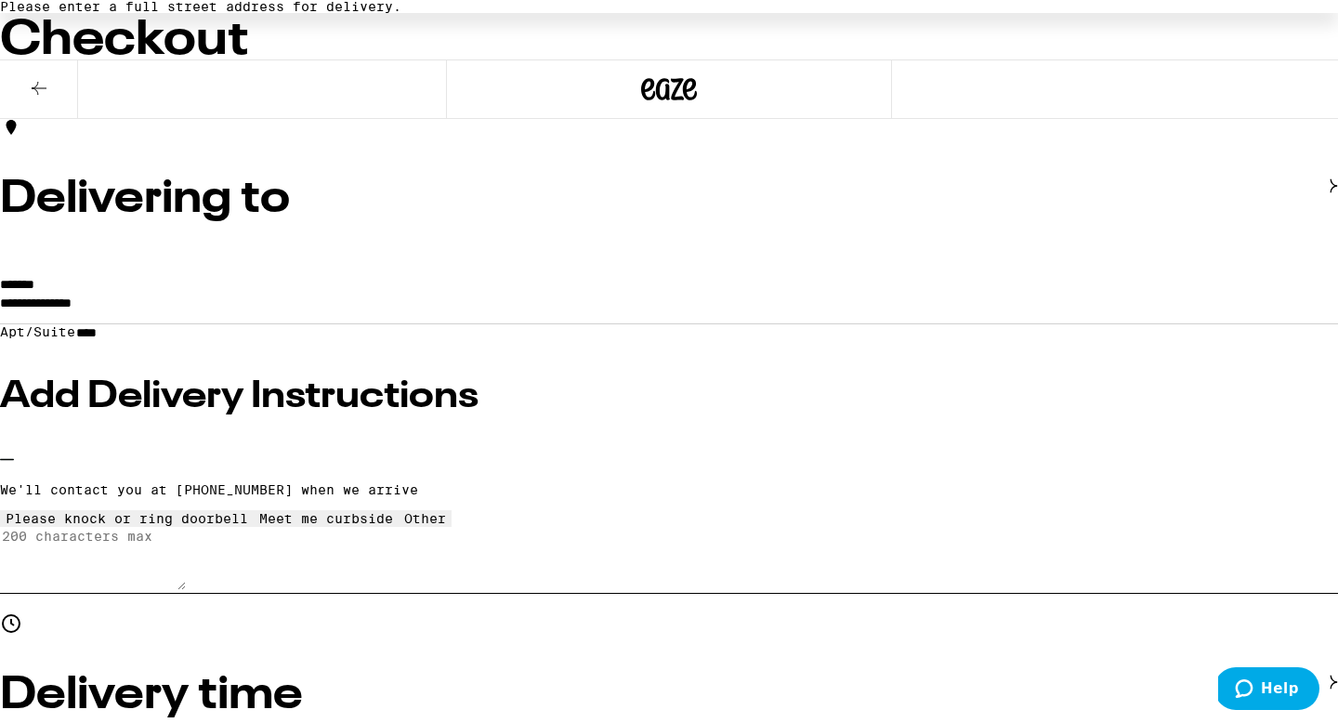
click at [326, 511] on icon at bounding box center [326, 511] width 0 height 0
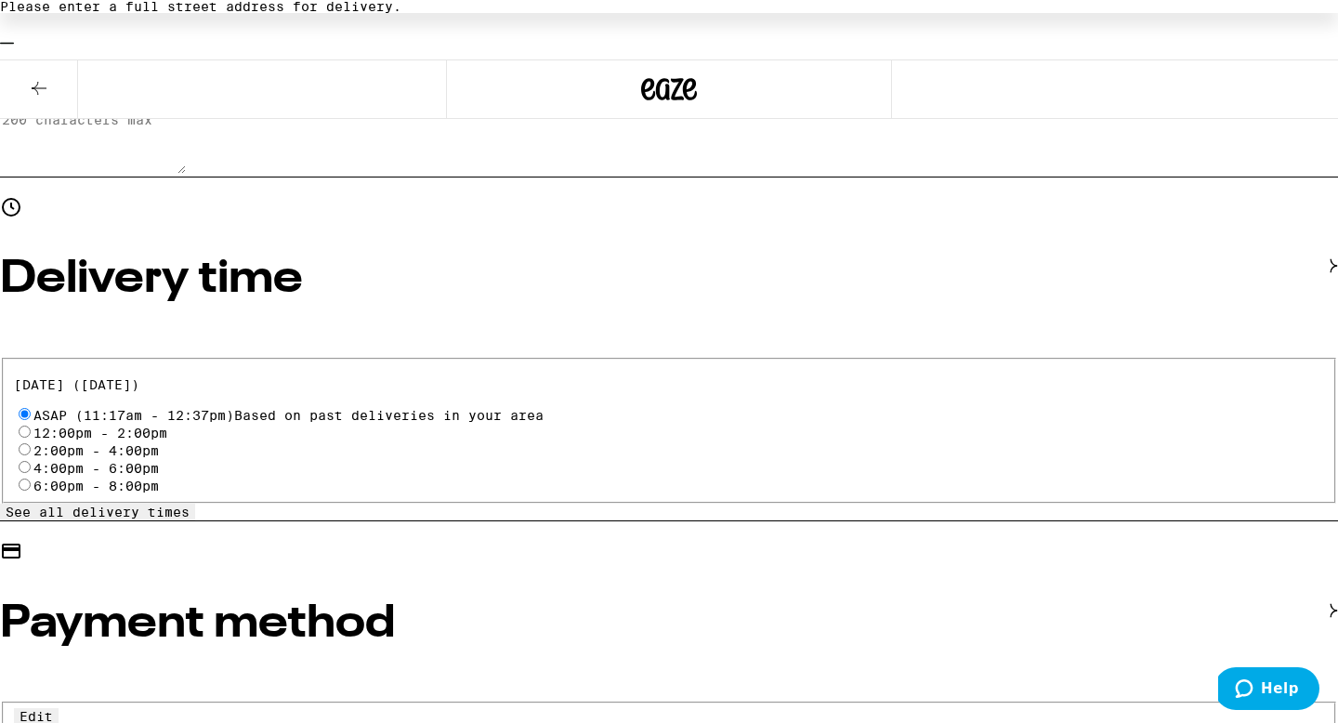
scroll to position [615, 0]
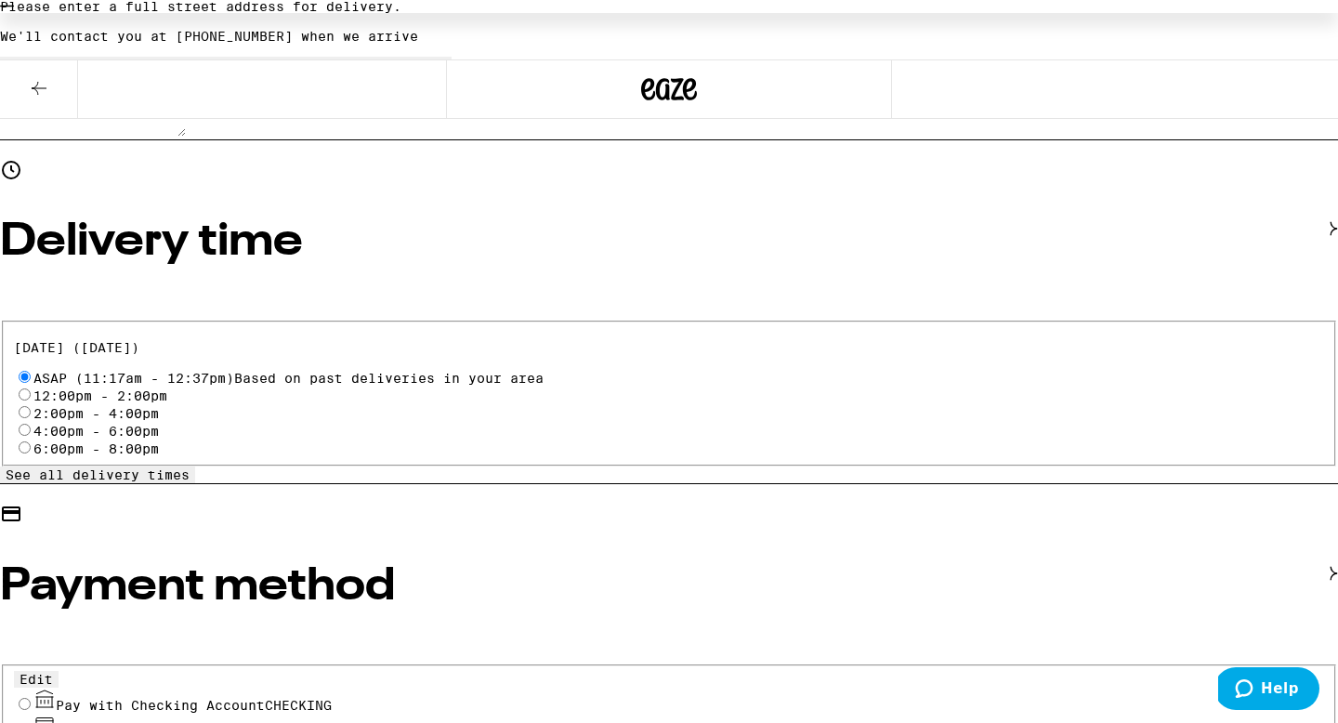
click at [31, 722] on input "Pay with Debit (in person) Pin required" at bounding box center [25, 729] width 12 height 12
radio input "true"
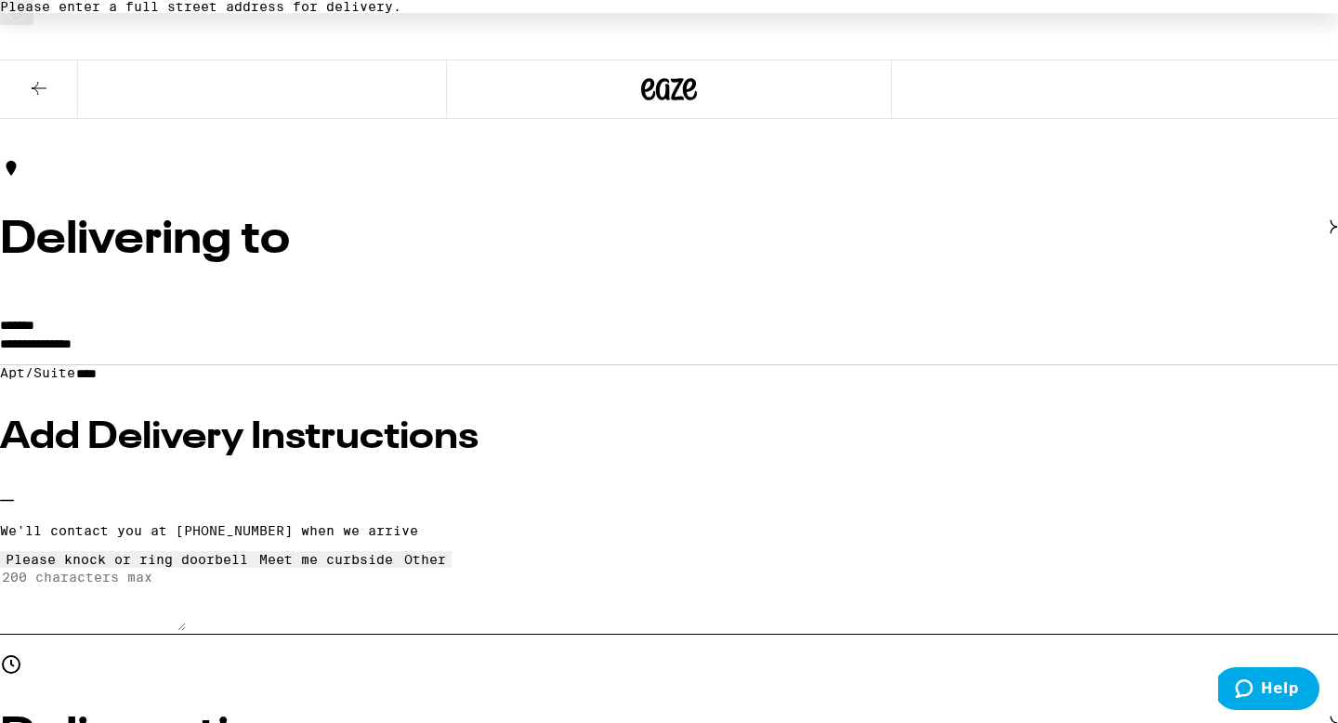
scroll to position [119, 0]
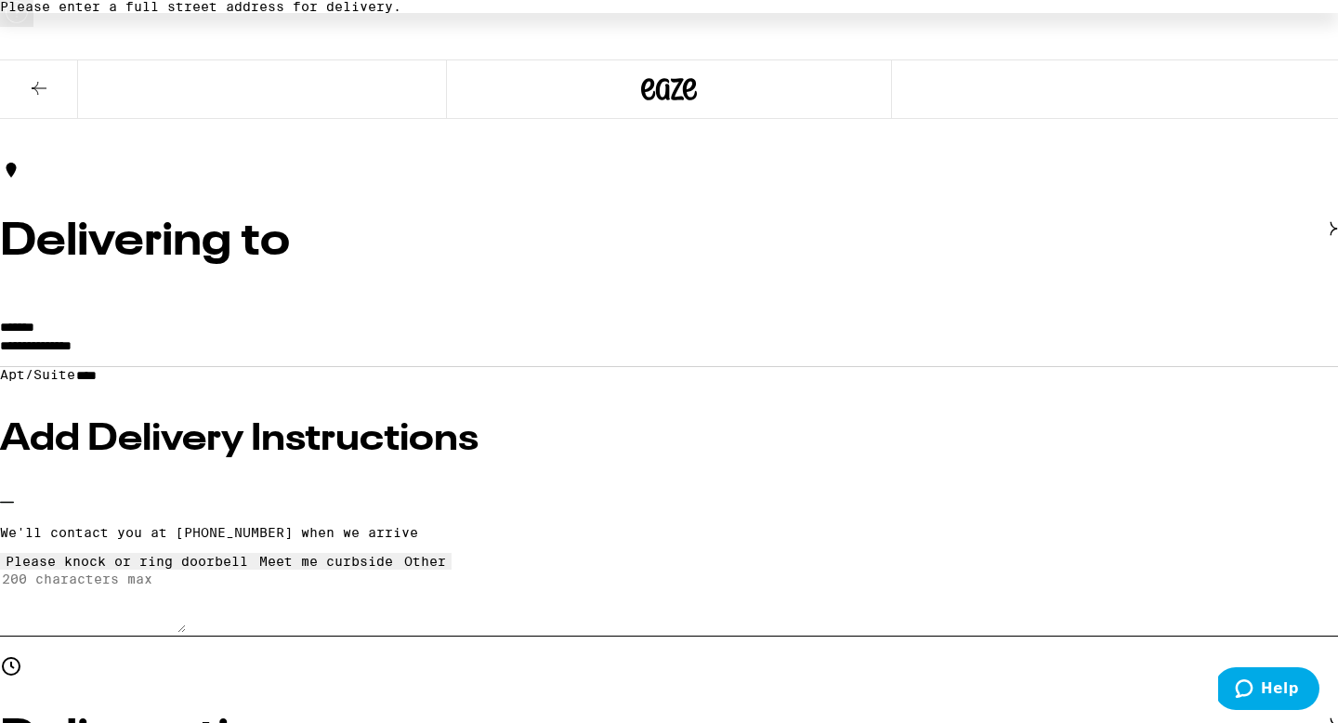
type input "3"
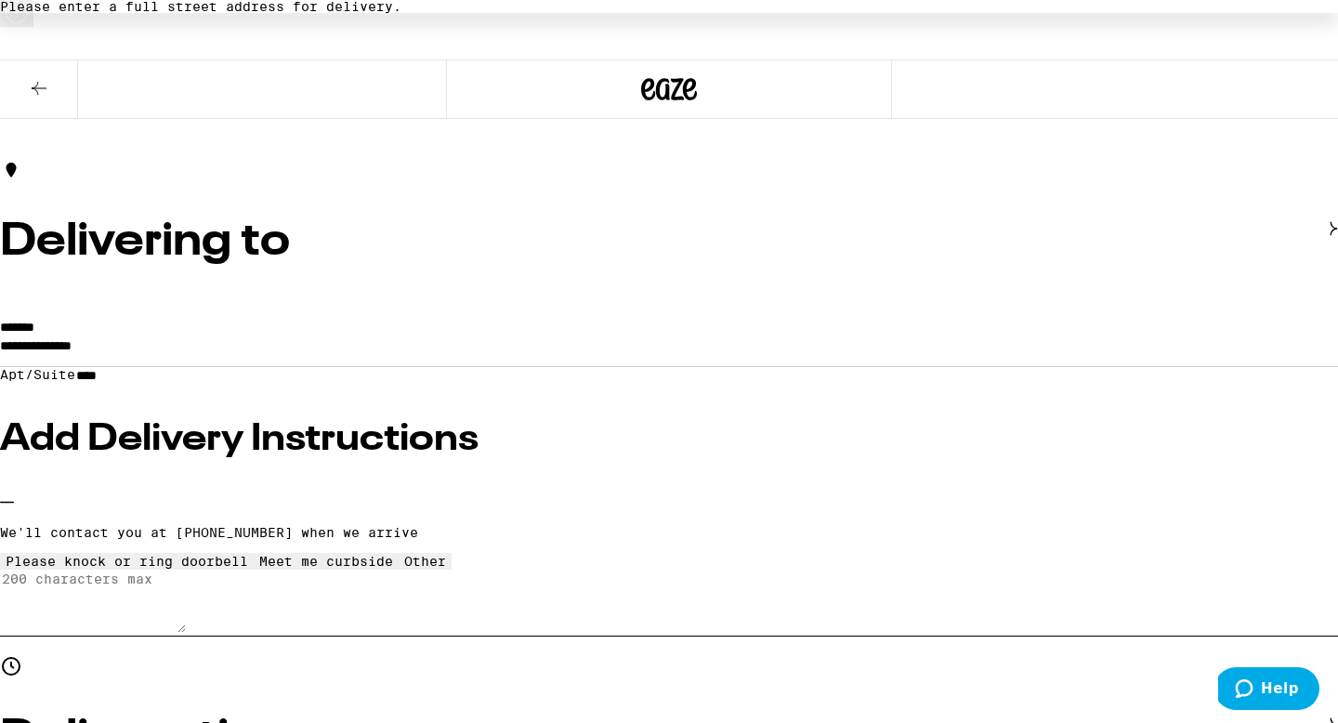
click at [398, 569] on button "Other" at bounding box center [424, 561] width 53 height 17
click at [186, 633] on textarea "Enter any other delivery instructions you want driver to know" at bounding box center [93, 600] width 186 height 63
type textarea "t"
click at [186, 620] on textarea "youll go through the main entrance near the [GEOGRAPHIC_DATA]." at bounding box center [93, 600] width 186 height 63
click at [186, 633] on textarea "You'll go through the main entrance near the [GEOGRAPHIC_DATA]." at bounding box center [93, 600] width 186 height 63
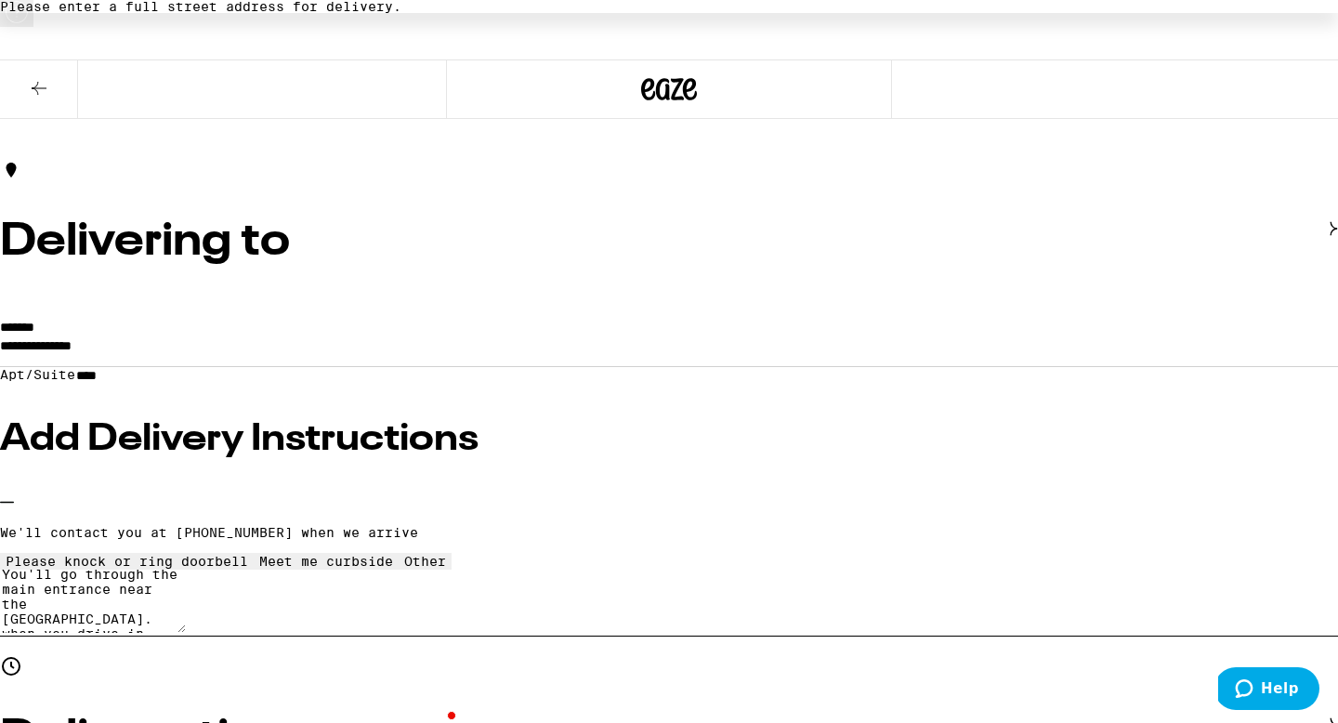
scroll to position [5, 0]
click at [186, 633] on textarea "You'll go through the main entrance near the [GEOGRAPHIC_DATA]. when you drive …" at bounding box center [93, 600] width 186 height 63
click at [186, 633] on textarea "You'll go through the main entrance near the [GEOGRAPHIC_DATA]. When you drive …" at bounding box center [93, 600] width 186 height 63
click at [186, 626] on textarea "You'll go through the main entrance near the [GEOGRAPHIC_DATA]. When you drive …" at bounding box center [93, 600] width 186 height 63
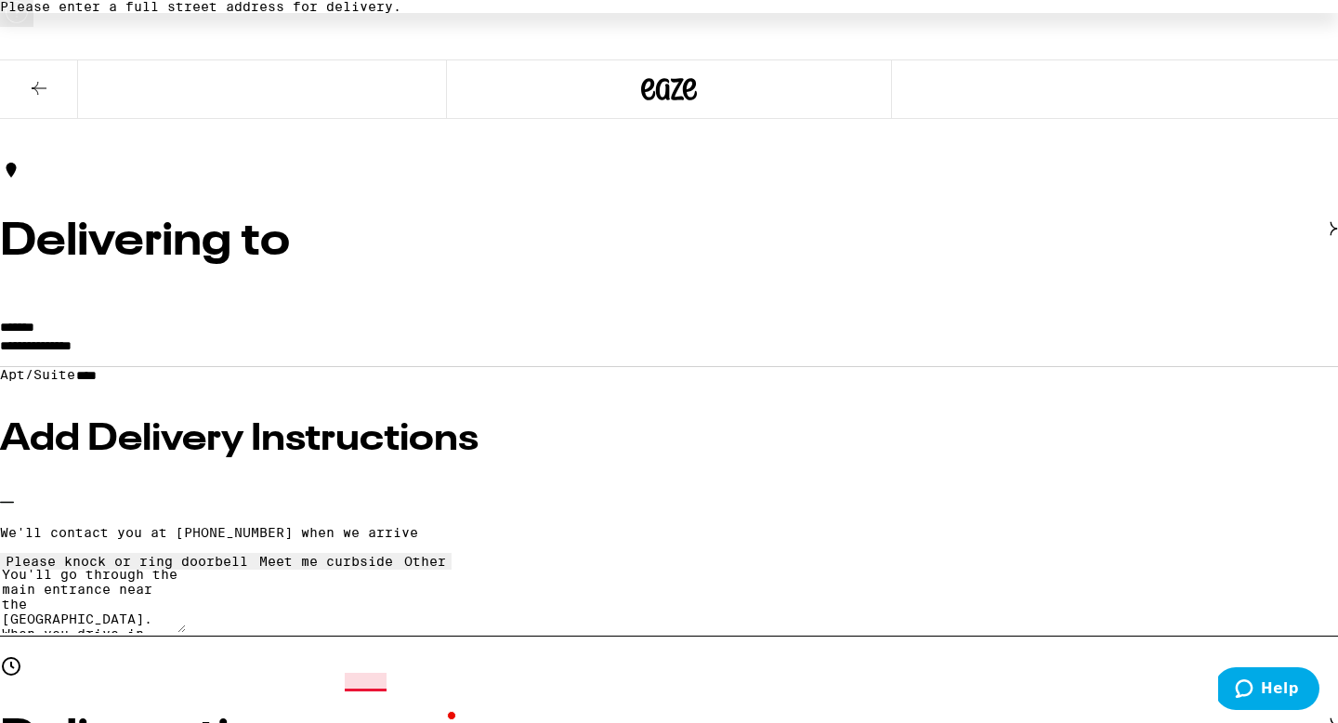
click at [186, 633] on textarea "You'll go through the main entrance near the [GEOGRAPHIC_DATA]. When you drive …" at bounding box center [93, 600] width 186 height 63
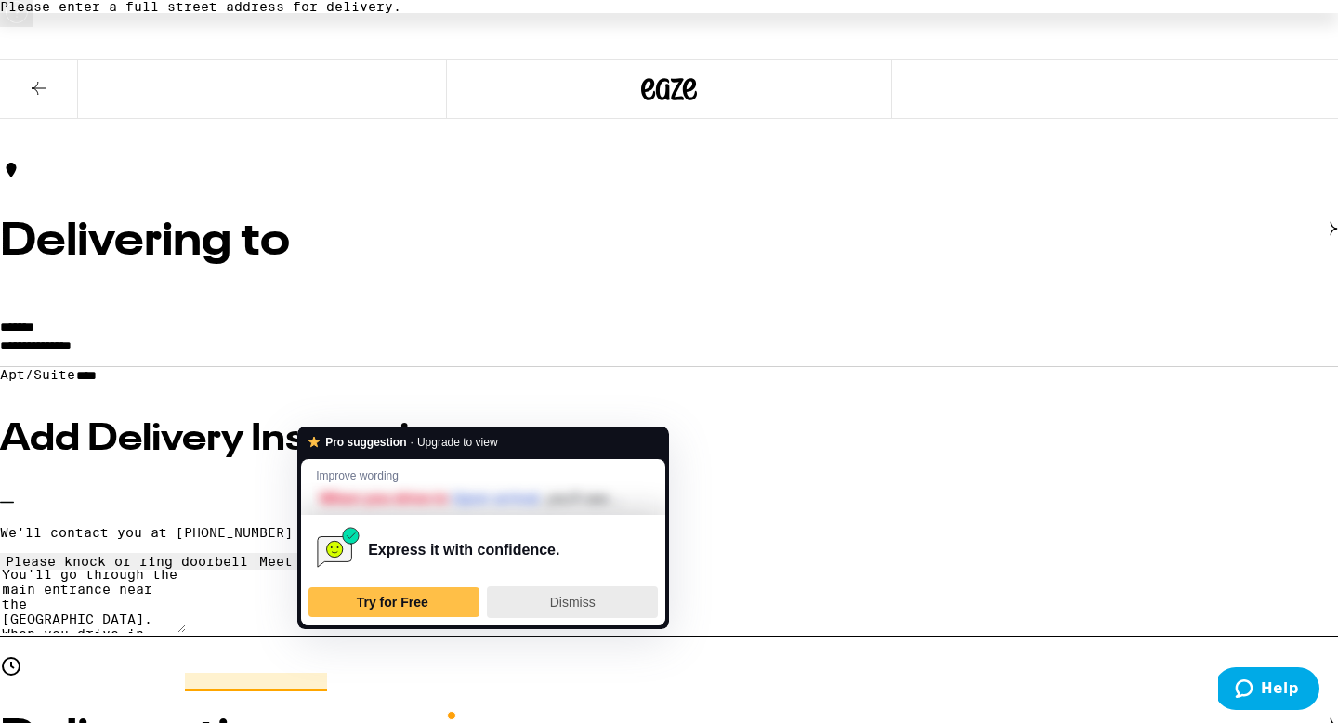
click at [567, 600] on span "Dismiss" at bounding box center [573, 601] width 46 height 15
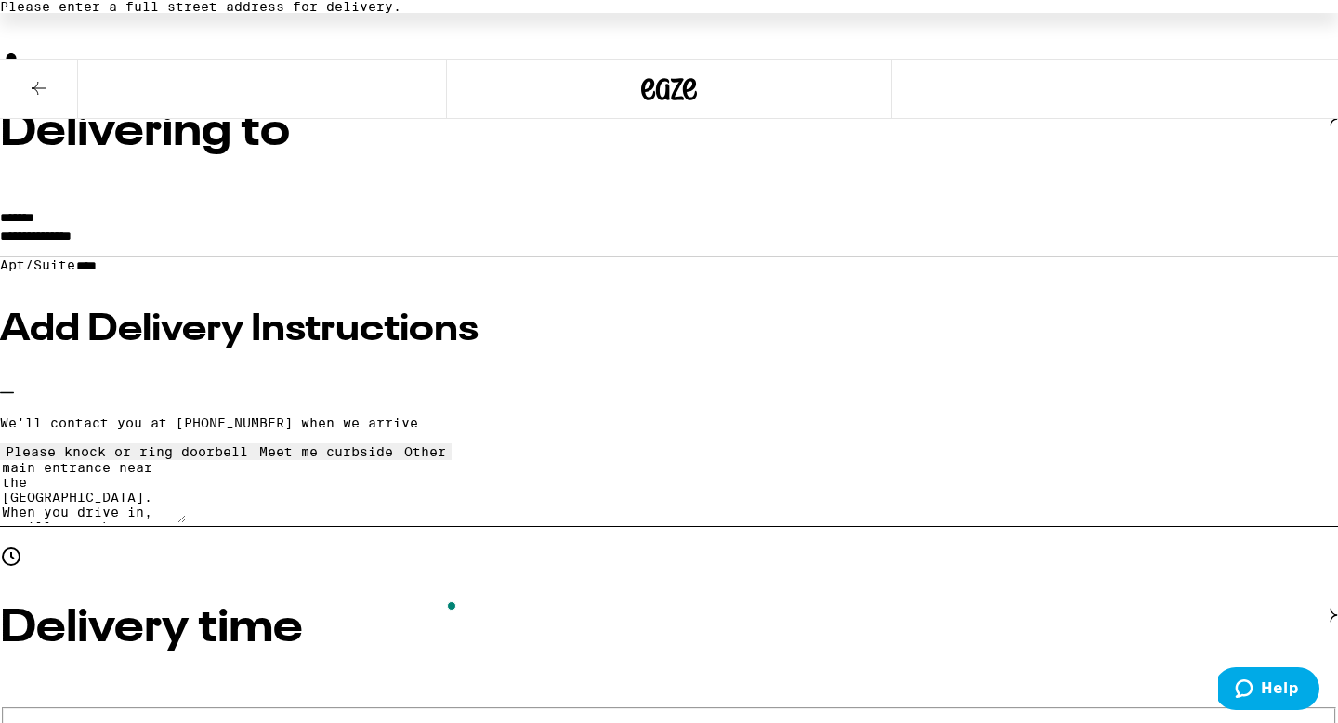
scroll to position [157, 0]
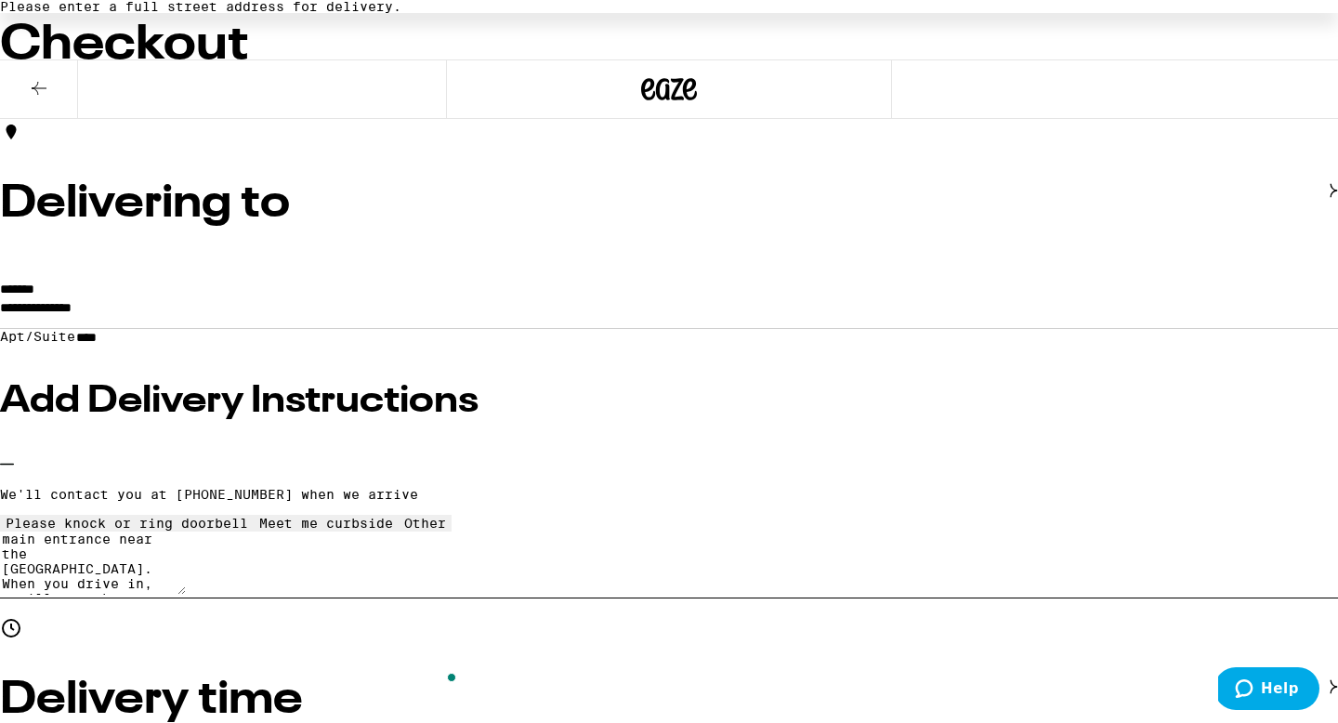
type textarea "You'll go through the main entrance near the [GEOGRAPHIC_DATA]. When you drive …"
type input "3"
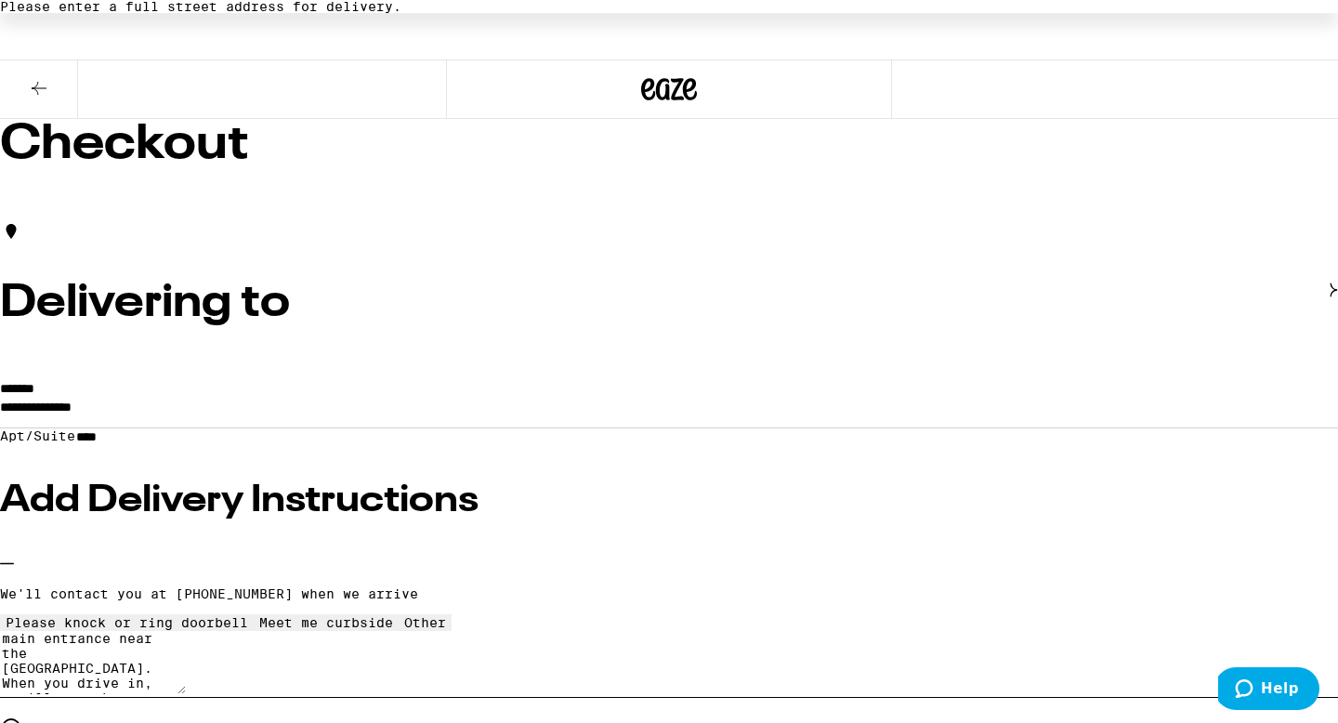
scroll to position [0, 0]
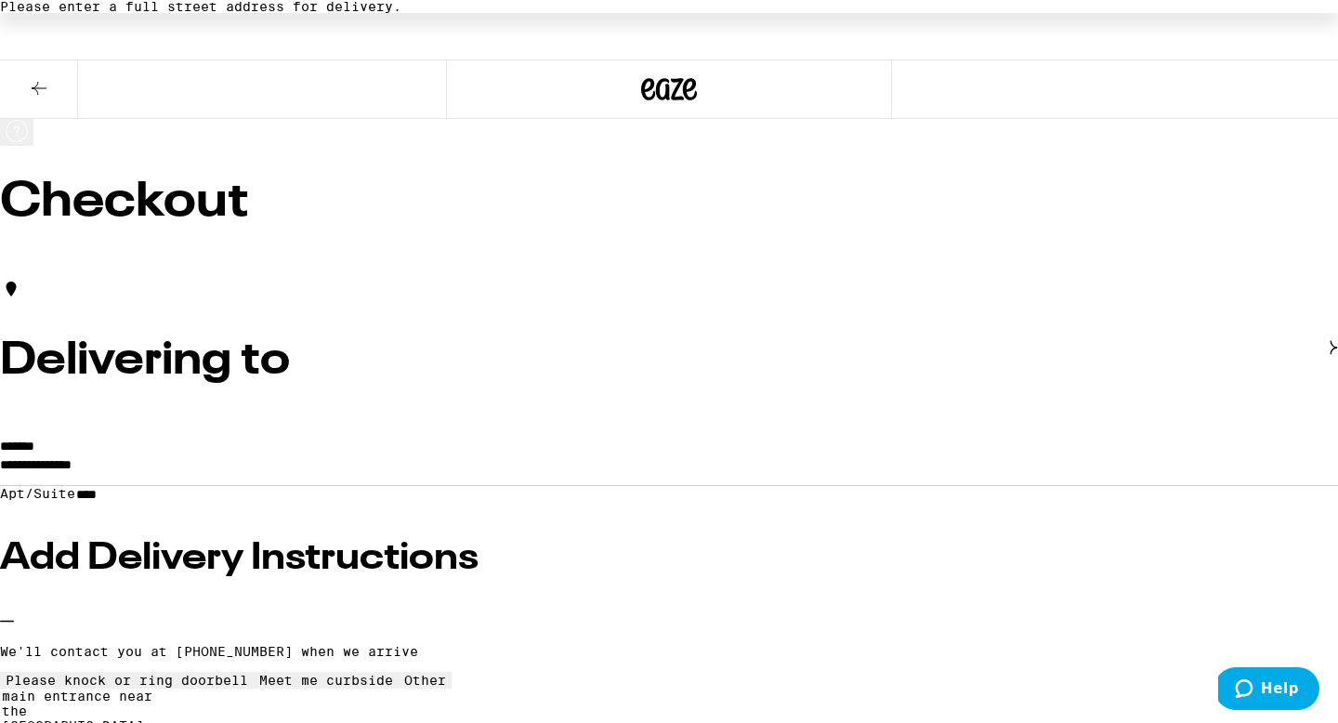
drag, startPoint x: 297, startPoint y: 417, endPoint x: 46, endPoint y: 418, distance: 250.8
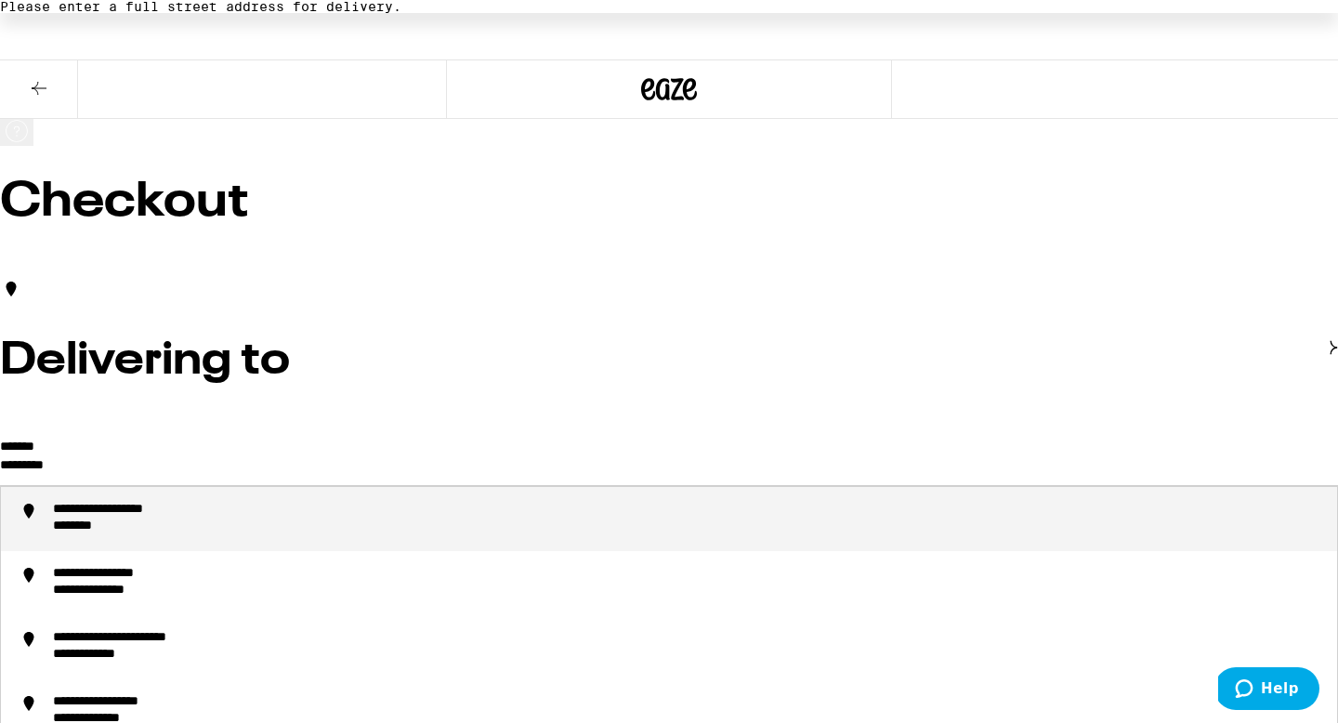
click at [245, 487] on li "**********" at bounding box center [669, 519] width 1336 height 64
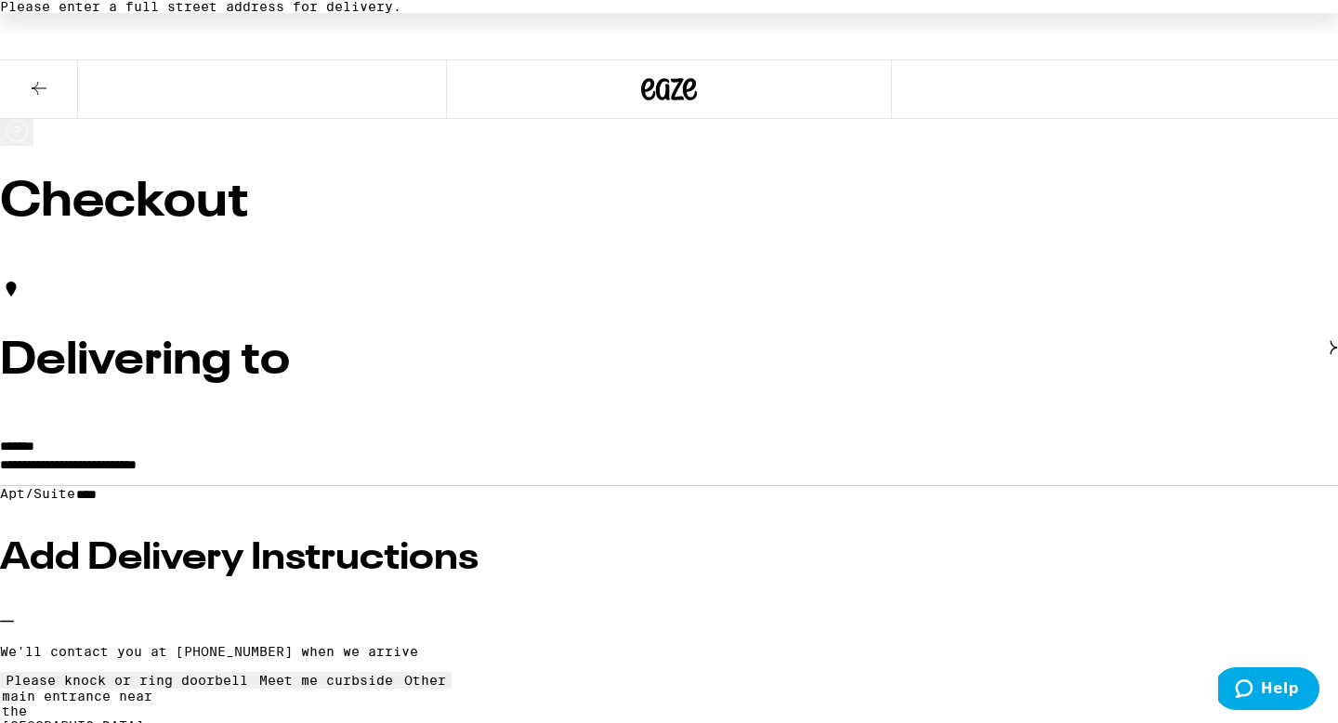
type input "**********"
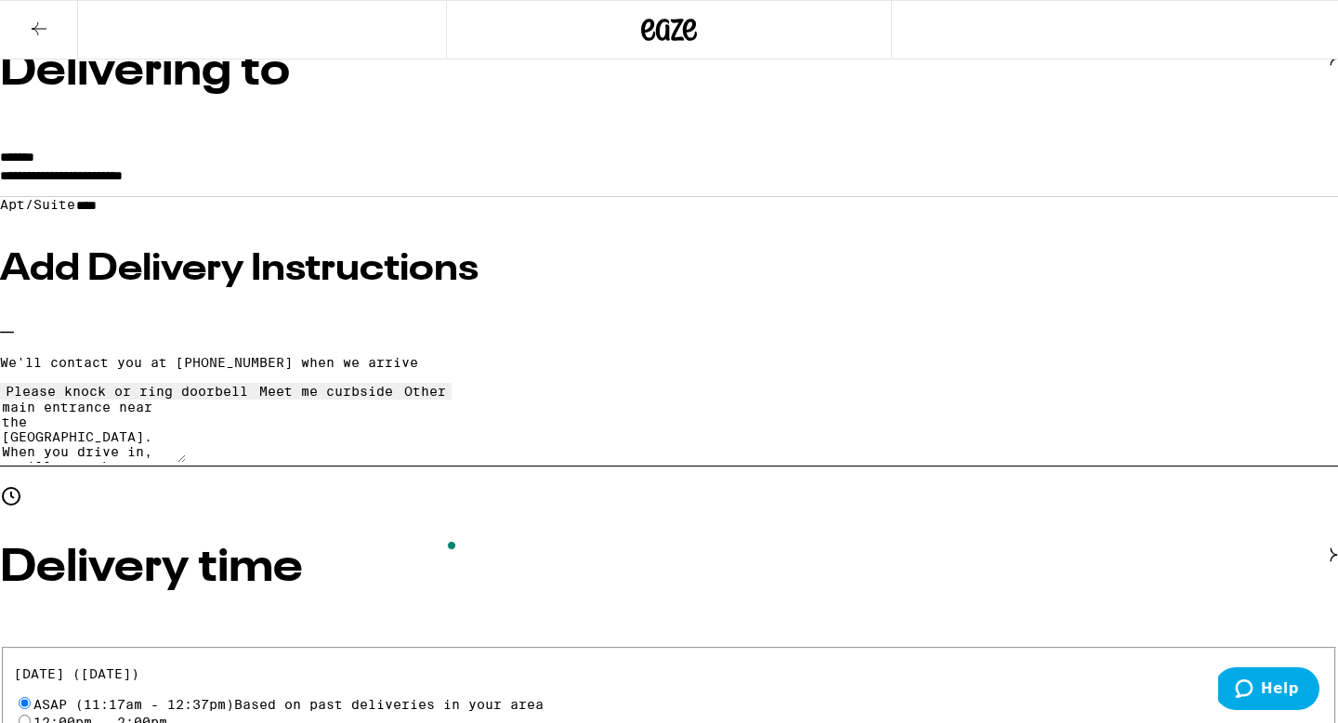
scroll to position [229, 0]
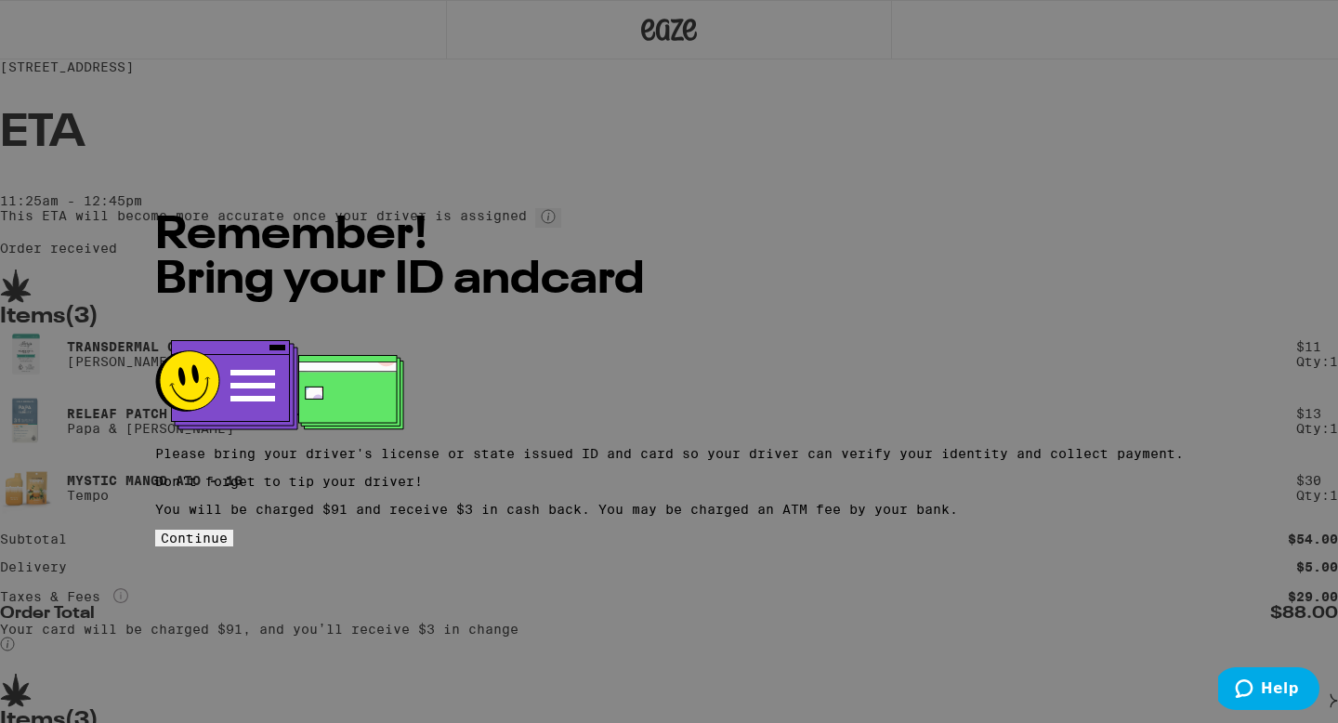
click at [228, 530] on span "Continue" at bounding box center [194, 537] width 67 height 15
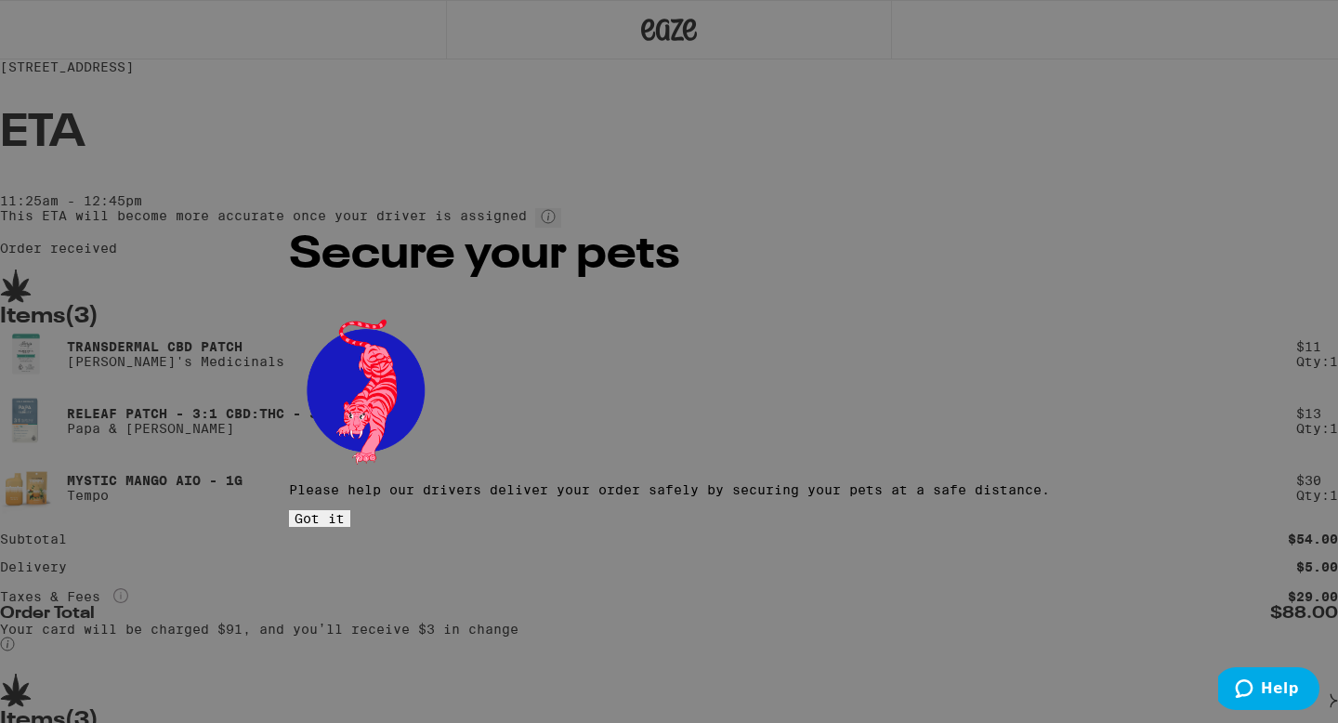
click at [345, 511] on span "Got it" at bounding box center [319, 518] width 50 height 15
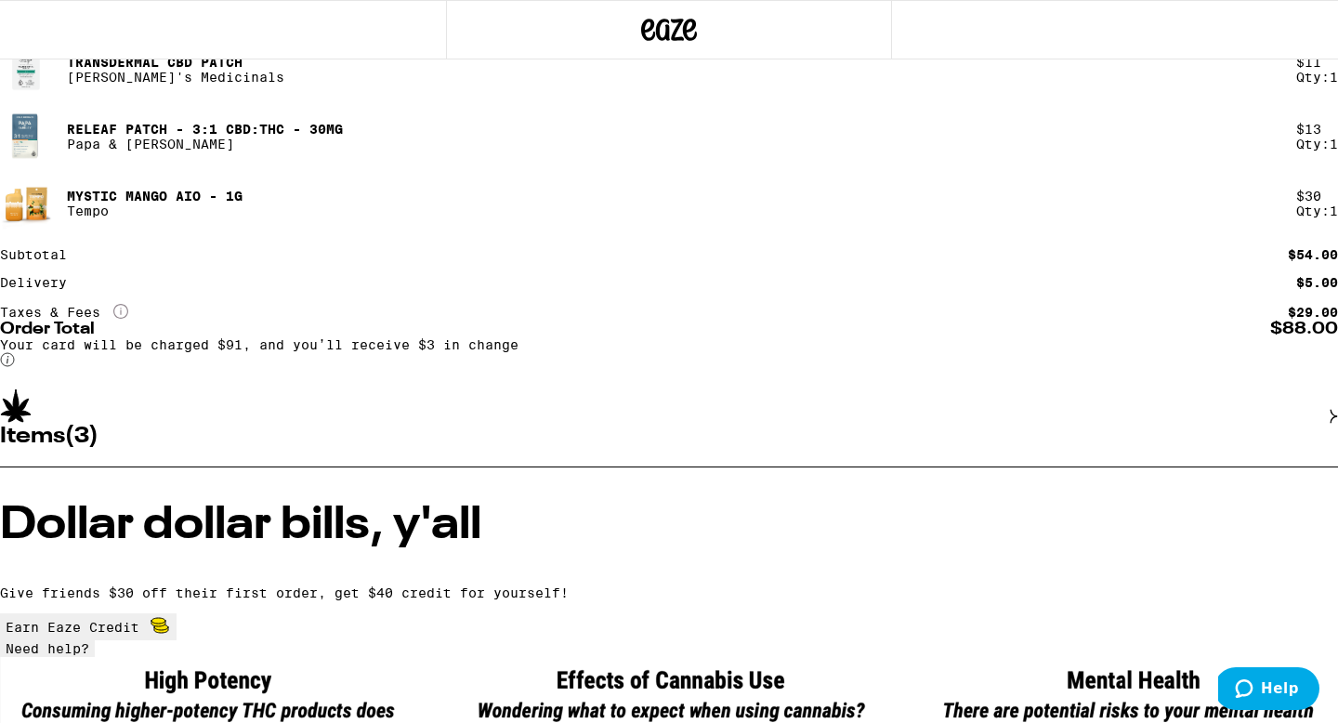
scroll to position [346, 0]
